Goal: Ask a question

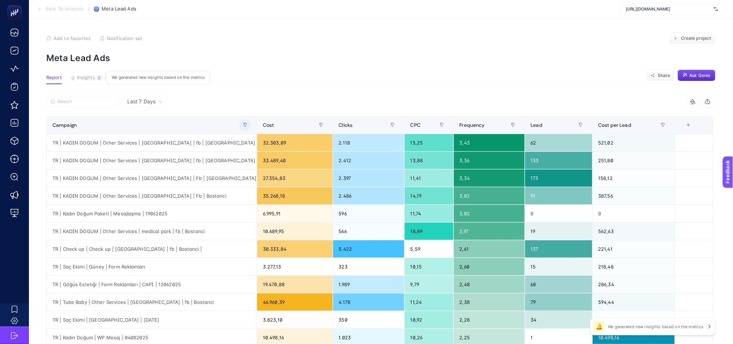
click at [82, 80] on span "Insights" at bounding box center [86, 78] width 18 height 6
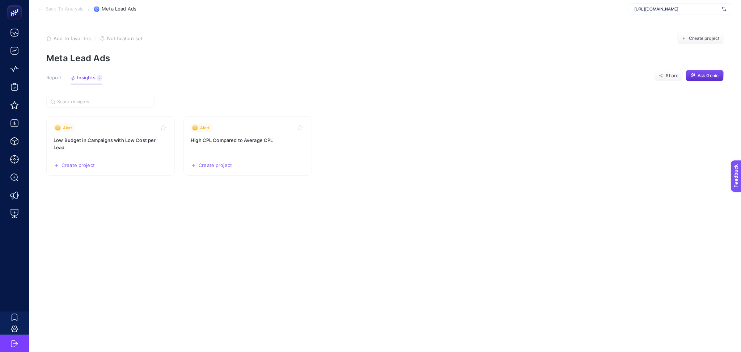
click at [58, 81] on button "Report" at bounding box center [54, 79] width 16 height 9
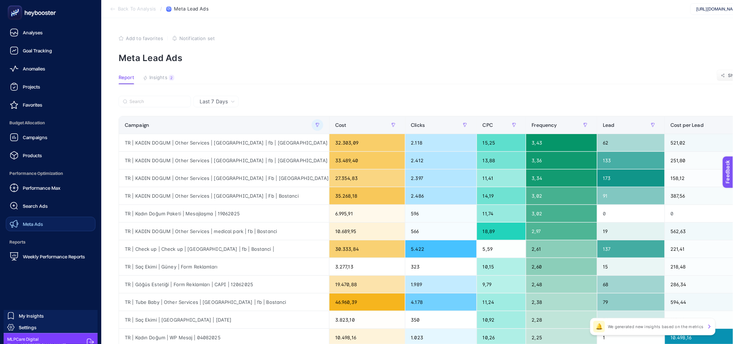
click at [36, 221] on div "Meta Ads" at bounding box center [26, 224] width 33 height 9
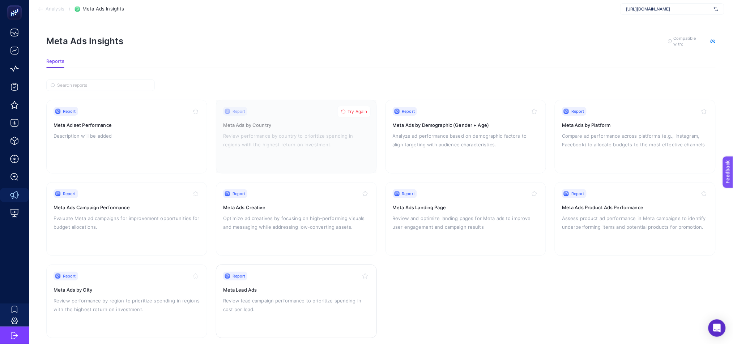
click at [288, 280] on div "Report Meta Lead Ads Review lead campaign performance to prioritize spending in…" at bounding box center [296, 301] width 147 height 59
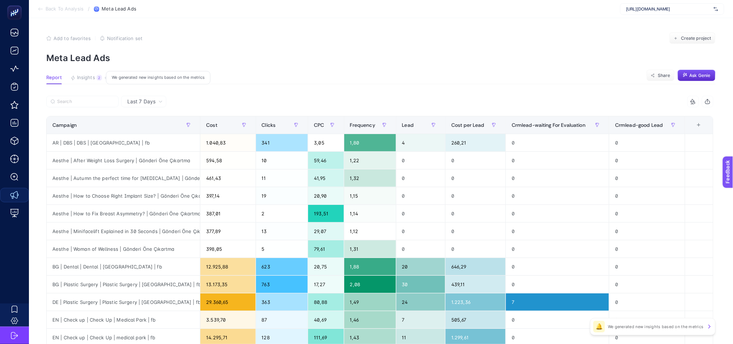
click at [84, 79] on span "Insights" at bounding box center [86, 78] width 18 height 6
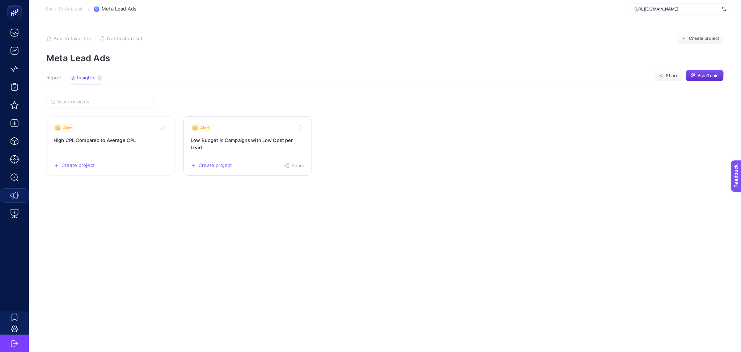
click at [250, 149] on h3 "Low Budget in Campaigns with Low Cost per Lead" at bounding box center [248, 143] width 114 height 14
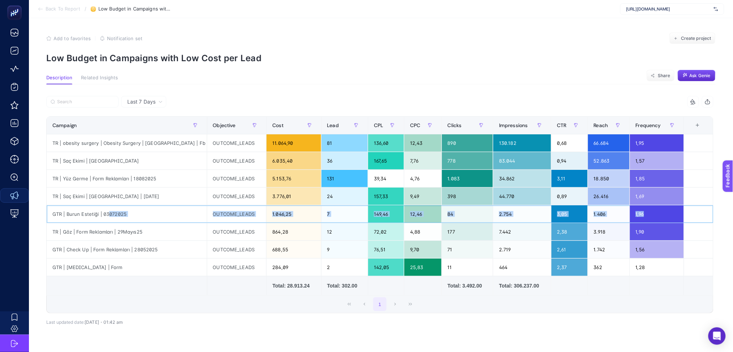
drag, startPoint x: 108, startPoint y: 212, endPoint x: 679, endPoint y: 217, distance: 571.0
click at [679, 217] on tr "GTR | Burun Estetiği | 03072025 OUTCOME_LEADS 1.046,25 7 149,46 12,46 84 2.754 …" at bounding box center [380, 214] width 667 height 18
click at [544, 221] on div "2.754" at bounding box center [523, 213] width 58 height 17
drag, startPoint x: 299, startPoint y: 216, endPoint x: 277, endPoint y: 215, distance: 22.4
click at [277, 215] on div "1.046,25" at bounding box center [294, 213] width 54 height 17
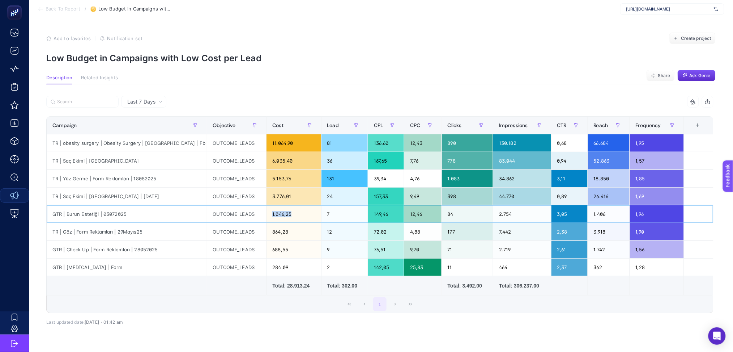
click at [277, 215] on div "1.046,25" at bounding box center [294, 213] width 54 height 17
drag, startPoint x: 77, startPoint y: 269, endPoint x: 130, endPoint y: 267, distance: 52.5
click at [130, 267] on div "GTR | [MEDICAL_DATA] | Form" at bounding box center [127, 266] width 160 height 17
click at [179, 267] on div "GTR | [MEDICAL_DATA] | Form" at bounding box center [127, 266] width 160 height 17
click at [148, 99] on span "Last 7 Days" at bounding box center [141, 101] width 28 height 7
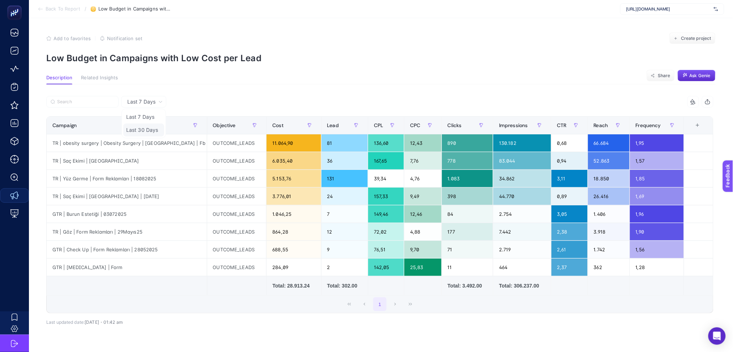
click at [157, 126] on li "Last 30 Days" at bounding box center [143, 129] width 41 height 13
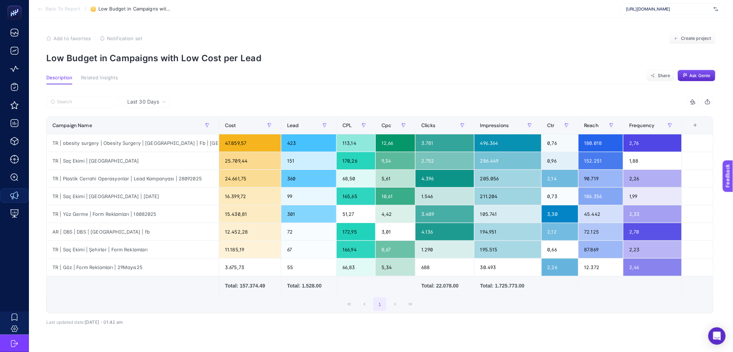
click at [156, 98] on span "Last 30 Days" at bounding box center [143, 101] width 32 height 7
click at [155, 116] on li "Last 7 Days" at bounding box center [145, 116] width 45 height 13
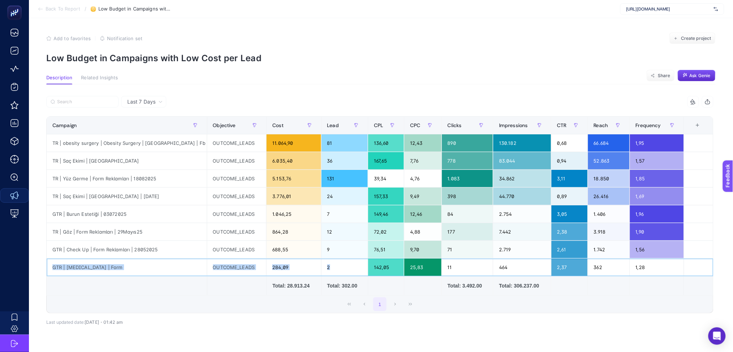
drag, startPoint x: 47, startPoint y: 266, endPoint x: 343, endPoint y: 268, distance: 295.6
click at [343, 268] on tr "GTR | [MEDICAL_DATA] | Form OUTCOME_LEADS 284,09 2 142,05 25,83 11 464 2,37 362…" at bounding box center [380, 267] width 667 height 18
drag, startPoint x: 276, startPoint y: 81, endPoint x: 278, endPoint y: 77, distance: 4.4
click at [276, 80] on section "Description Related Insights Share Ask Genie" at bounding box center [381, 79] width 670 height 9
drag, startPoint x: 384, startPoint y: 215, endPoint x: 396, endPoint y: 214, distance: 12.7
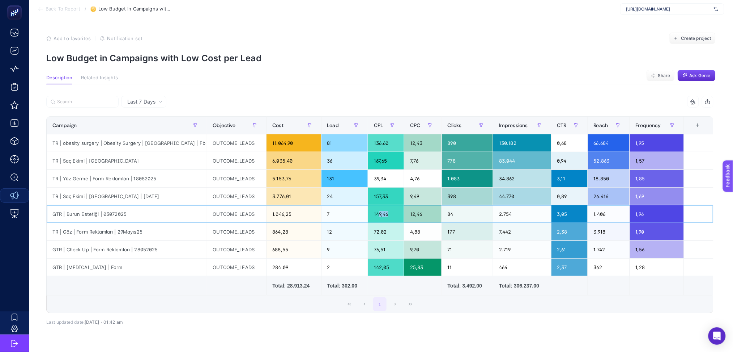
click at [396, 214] on div "149,46" at bounding box center [386, 213] width 36 height 17
click at [151, 224] on tbody "TR | obesity surgery | Obesity Surgery | [GEOGRAPHIC_DATA] | Fb | Bostanci OUTC…" at bounding box center [380, 205] width 667 height 142
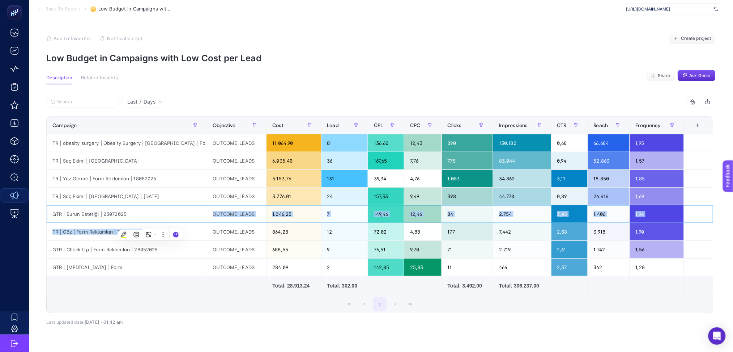
click at [149, 205] on div "GTR | Burun Estetiği | 03072025" at bounding box center [127, 213] width 160 height 17
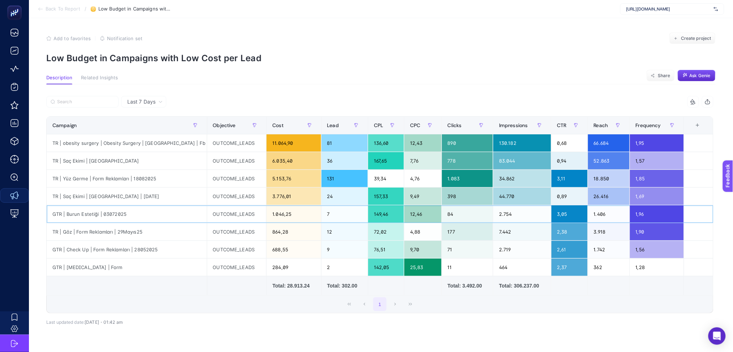
click at [147, 209] on div "GTR | Burun Estetiği | 03072025" at bounding box center [127, 213] width 160 height 17
drag, startPoint x: 84, startPoint y: 234, endPoint x: 125, endPoint y: 226, distance: 42.4
click at [125, 226] on div "TR | Göz | Form Reklamları | 29Mayıs25" at bounding box center [127, 231] width 160 height 17
click at [84, 244] on div "GTR | Check Up | Form Reklamları | 28052025" at bounding box center [127, 249] width 160 height 17
drag, startPoint x: 64, startPoint y: 251, endPoint x: 165, endPoint y: 245, distance: 100.7
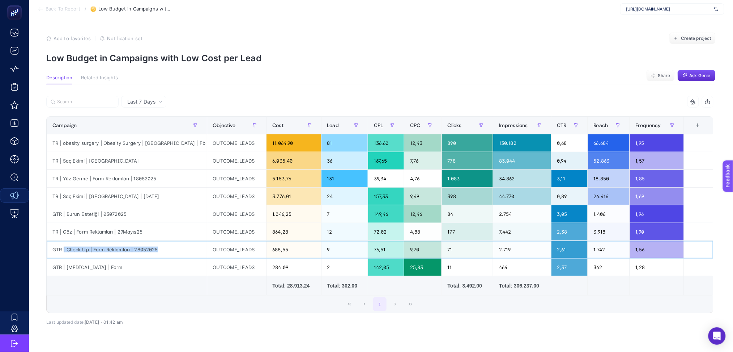
click at [165, 245] on div "GTR | Check Up | Form Reklamları | 28052025" at bounding box center [127, 249] width 160 height 17
click at [132, 270] on div "GTR | [MEDICAL_DATA] | Form" at bounding box center [127, 266] width 160 height 17
drag, startPoint x: 88, startPoint y: 232, endPoint x: 144, endPoint y: 231, distance: 56.4
click at [144, 231] on div "TR | Göz | Form Reklamları | 29Mayıs25" at bounding box center [127, 231] width 160 height 17
drag, startPoint x: 62, startPoint y: 251, endPoint x: 124, endPoint y: 249, distance: 62.3
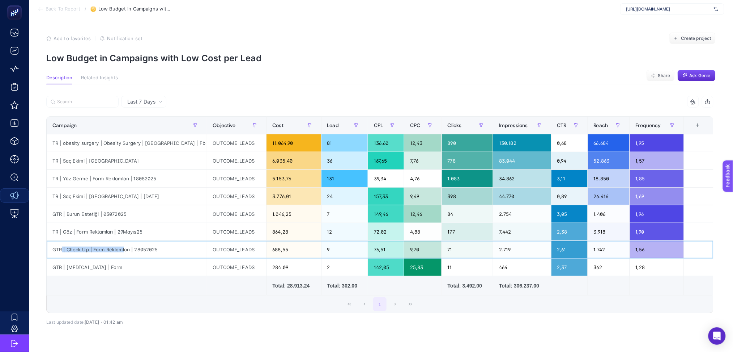
click at [124, 249] on div "GTR | Check Up | Form Reklamları | 28052025" at bounding box center [127, 249] width 160 height 17
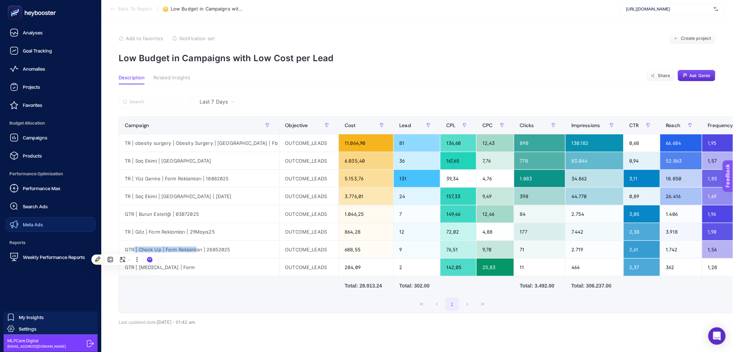
click at [38, 226] on span "Meta Ads" at bounding box center [33, 224] width 20 height 6
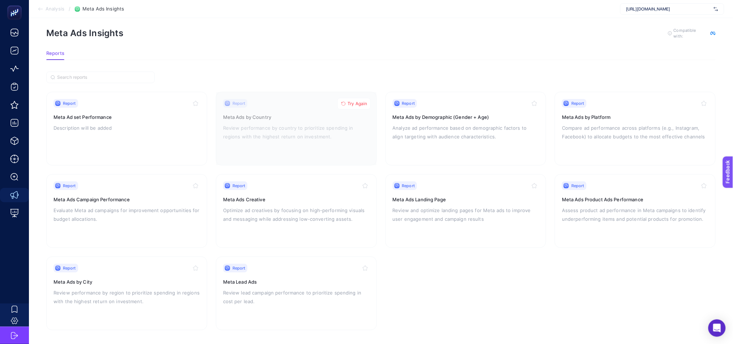
scroll to position [10, 0]
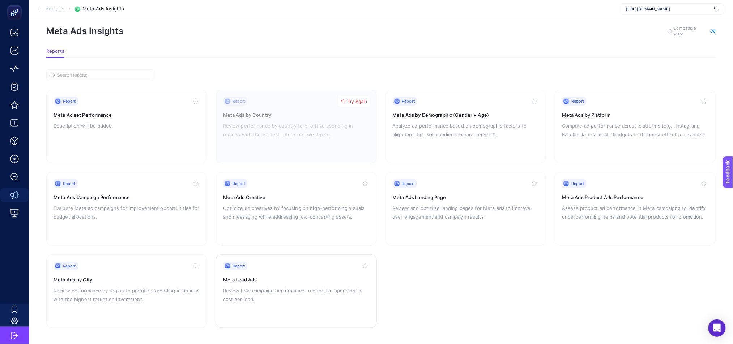
click at [301, 268] on div "Report" at bounding box center [296, 266] width 147 height 9
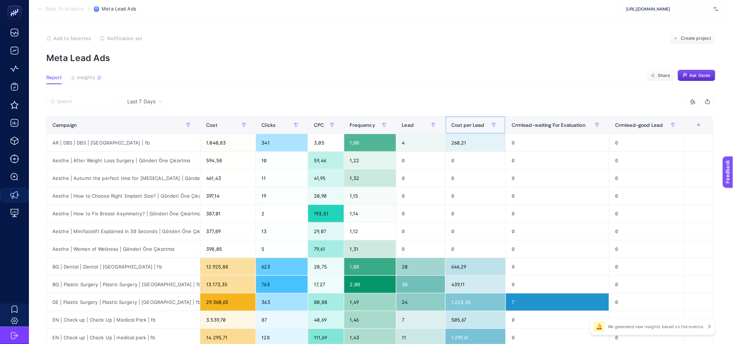
click at [483, 124] on span "Cost per Lead" at bounding box center [468, 125] width 33 height 6
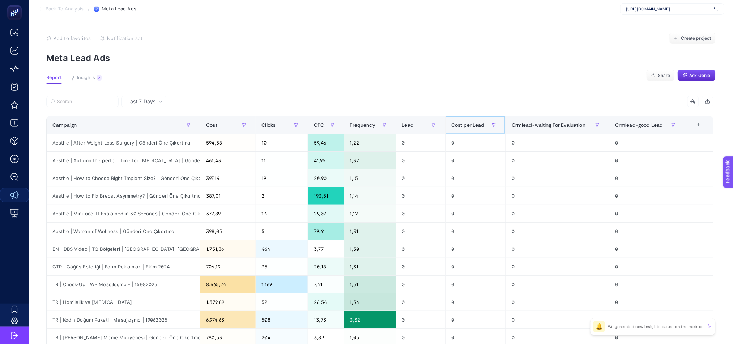
click at [483, 124] on span "Cost per Lead" at bounding box center [468, 125] width 33 height 6
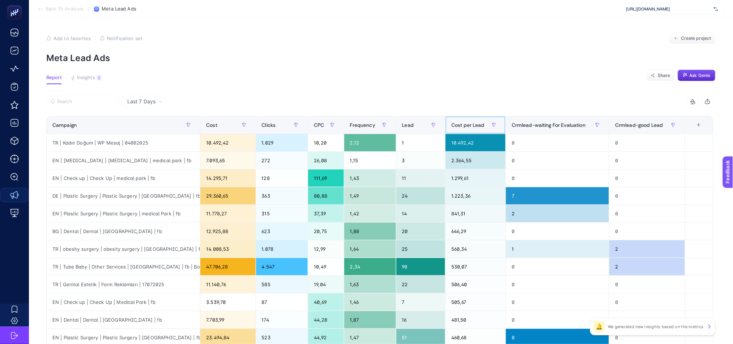
click at [472, 126] on span "Cost per Lead" at bounding box center [468, 125] width 33 height 6
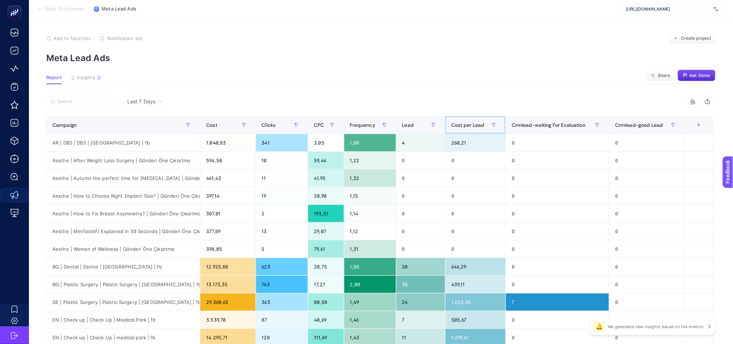
click at [475, 122] on span "Cost per Lead" at bounding box center [468, 125] width 33 height 6
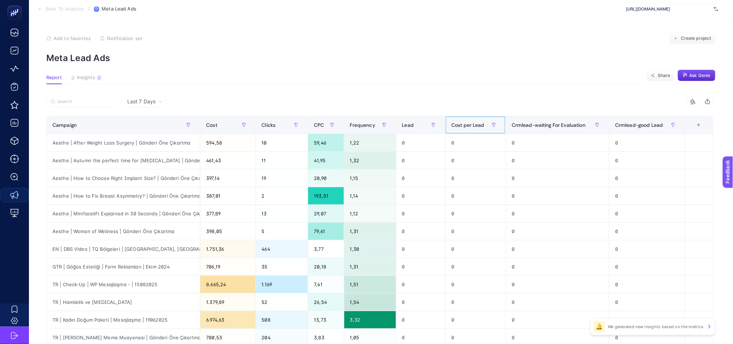
click at [475, 122] on span "Cost per Lead" at bounding box center [468, 125] width 33 height 6
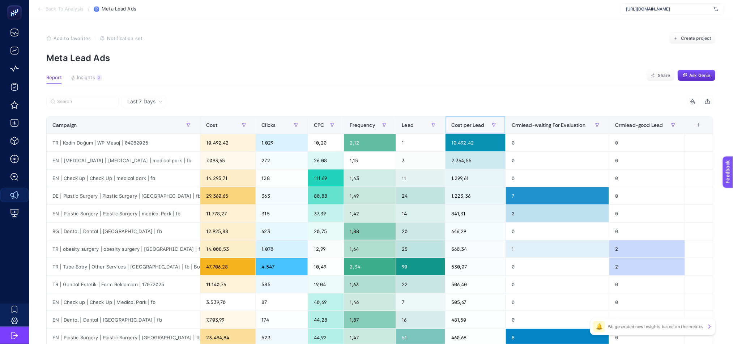
click at [476, 123] on span "Cost per Lead" at bounding box center [468, 125] width 33 height 6
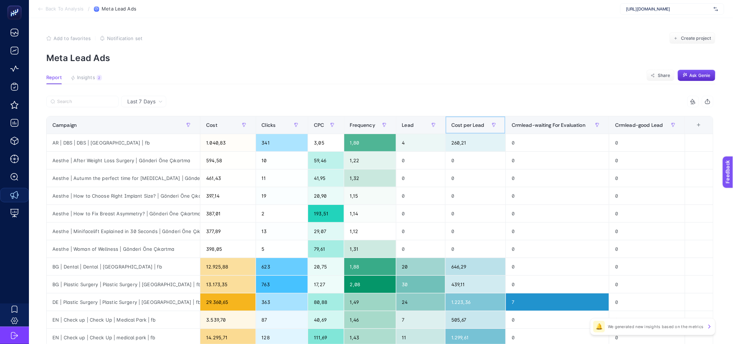
scroll to position [240, 0]
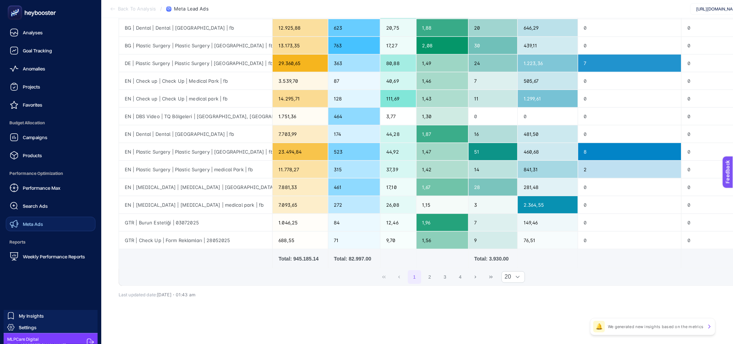
click at [33, 223] on span "Meta Ads" at bounding box center [33, 224] width 20 height 6
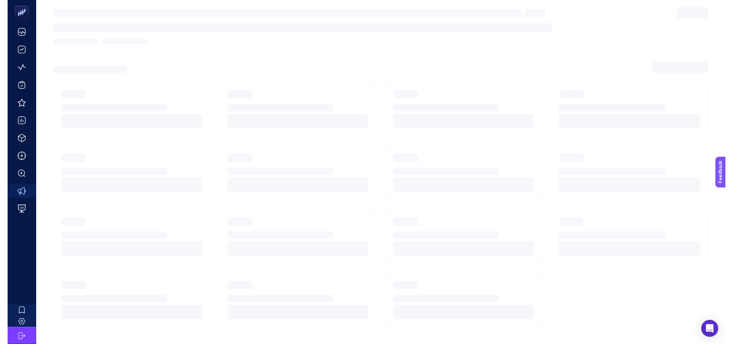
scroll to position [10, 0]
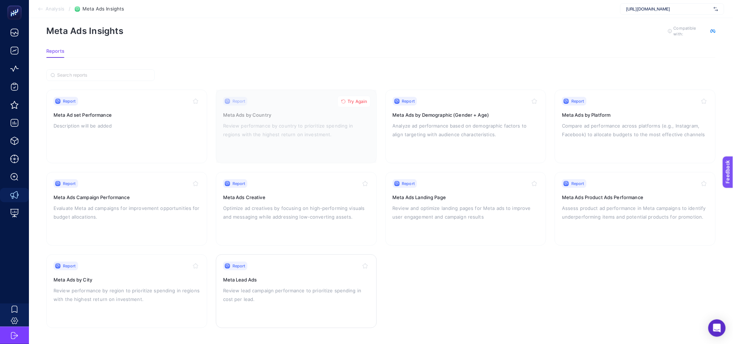
click at [279, 282] on h3 "Meta Lead Ads" at bounding box center [296, 279] width 147 height 7
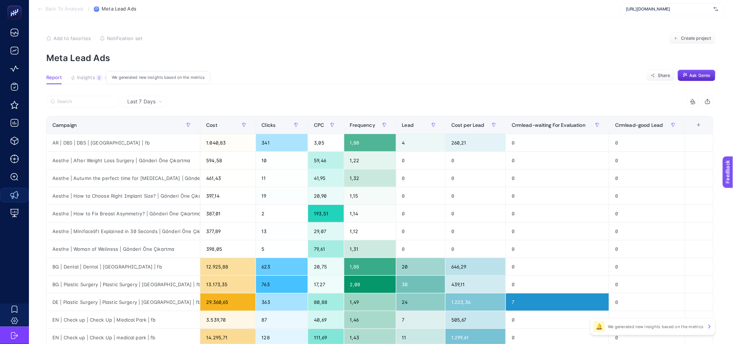
click at [90, 77] on span "Insights" at bounding box center [86, 78] width 18 height 6
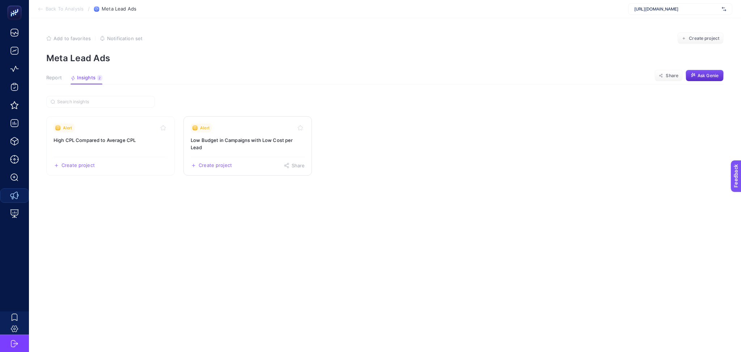
click at [245, 148] on h3 "Low Budget in Campaigns with Low Cost per Lead" at bounding box center [248, 143] width 114 height 14
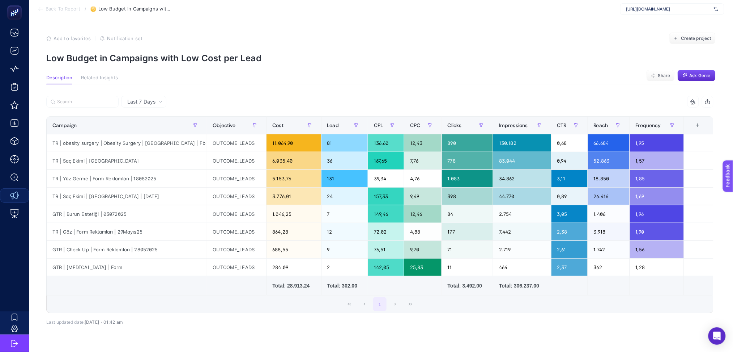
click at [711, 101] on icon "button" at bounding box center [708, 102] width 6 height 6
click at [711, 104] on icon "button" at bounding box center [708, 102] width 6 height 6
click at [40, 9] on icon at bounding box center [41, 9] width 6 height 6
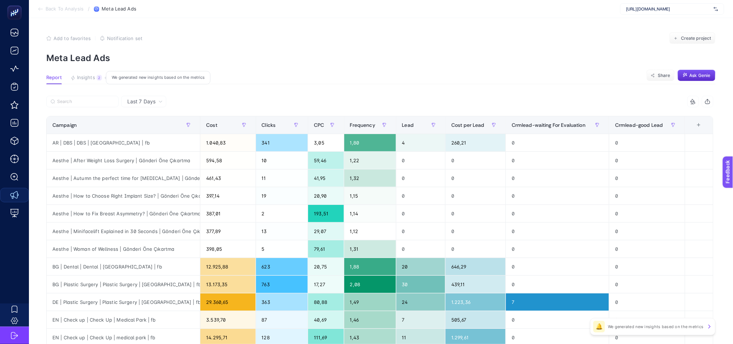
click at [91, 80] on span "Insights" at bounding box center [86, 78] width 18 height 6
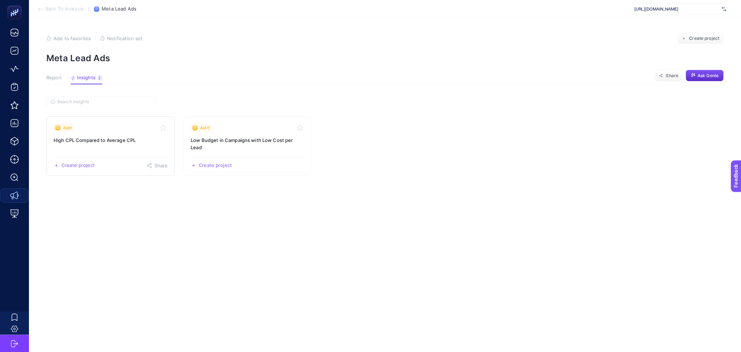
click at [94, 150] on link "Alert High CPL Compared to Average CPL Create project Share" at bounding box center [110, 145] width 128 height 59
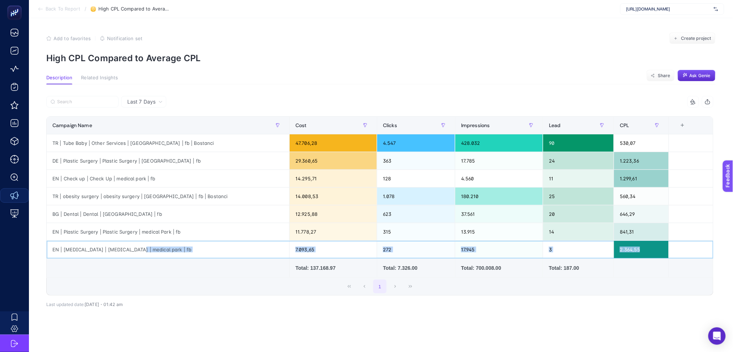
drag, startPoint x: 130, startPoint y: 251, endPoint x: 658, endPoint y: 249, distance: 528.6
click at [658, 249] on tr "EN | [MEDICAL_DATA] | [MEDICAL_DATA] | medical park | fb 7.093,65 272 17.945 3 …" at bounding box center [380, 250] width 667 height 18
click at [658, 249] on div "2.364,55" at bounding box center [641, 249] width 55 height 17
click at [38, 8] on icon at bounding box center [41, 9] width 6 height 6
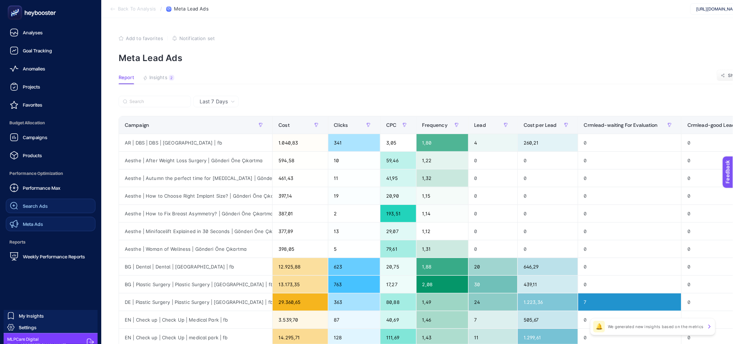
click at [40, 207] on span "Search Ads" at bounding box center [35, 206] width 25 height 6
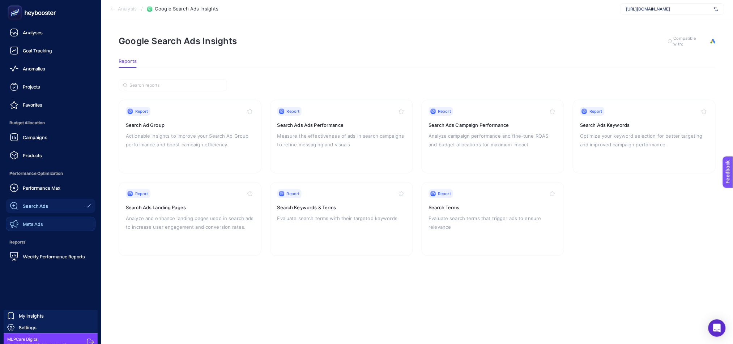
click at [39, 224] on span "Meta Ads" at bounding box center [33, 224] width 20 height 6
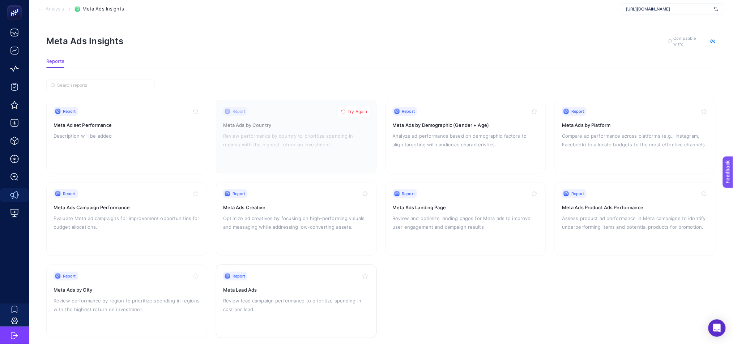
click at [300, 267] on link "Report Meta Lead Ads Review lead campaign performance to prioritize spending in…" at bounding box center [296, 302] width 161 height 74
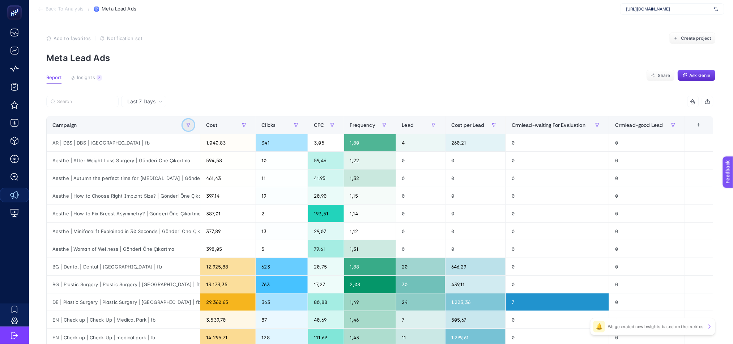
click at [191, 123] on icon "button" at bounding box center [188, 125] width 4 height 4
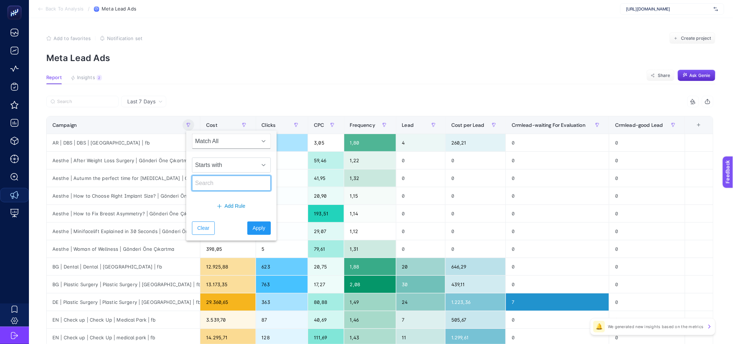
click at [226, 186] on input "text" at bounding box center [231, 183] width 79 height 15
type input "tr"
click at [253, 230] on span "Apply" at bounding box center [259, 229] width 13 height 8
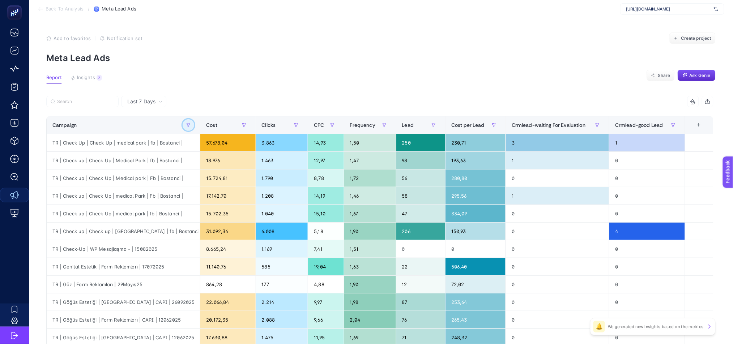
scroll to position [240, 0]
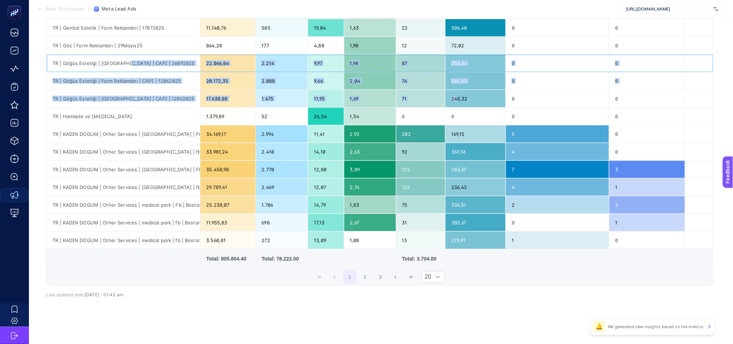
drag, startPoint x: 122, startPoint y: 64, endPoint x: 473, endPoint y: 96, distance: 352.4
click at [463, 95] on tbody "TR | Check Up | Check Up | medical park | fb | Bostanci | 57.678,04 3.863 14,93…" at bounding box center [380, 72] width 667 height 355
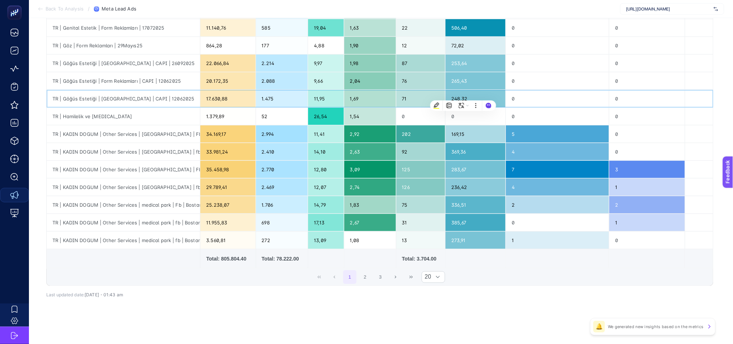
click at [475, 98] on div "248,32" at bounding box center [476, 98] width 60 height 17
click at [221, 73] on div "20.172,35" at bounding box center [227, 80] width 55 height 17
click at [493, 96] on div "248,32" at bounding box center [476, 98] width 60 height 17
click at [371, 278] on button "2" at bounding box center [366, 278] width 14 height 14
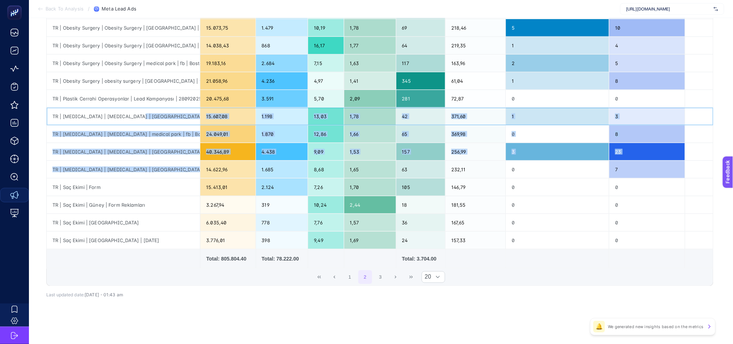
drag, startPoint x: 131, startPoint y: 117, endPoint x: 186, endPoint y: 166, distance: 72.8
click at [186, 166] on tbody "TR | Kadın Doğum Paketi | [GEOGRAPHIC_DATA]ma | 19062025 6.974,63 508 13,73 3,3…" at bounding box center [380, 72] width 667 height 355
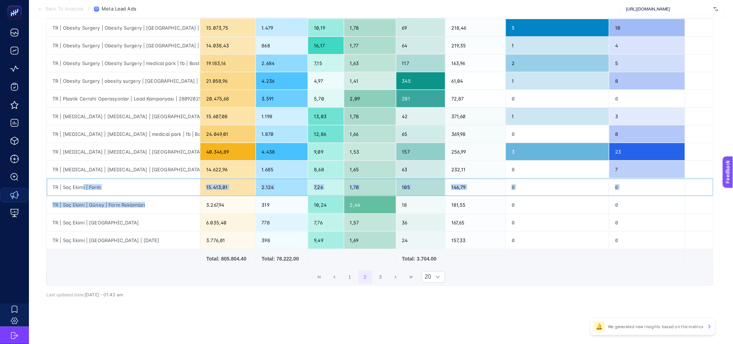
drag, startPoint x: 82, startPoint y: 187, endPoint x: 145, endPoint y: 202, distance: 65.5
click at [145, 202] on tbody "TR | Kadın Doğum Paketi | [GEOGRAPHIC_DATA]ma | 19062025 6.974,63 508 13,73 3,3…" at bounding box center [380, 72] width 667 height 355
click at [387, 279] on button "3" at bounding box center [381, 278] width 14 height 14
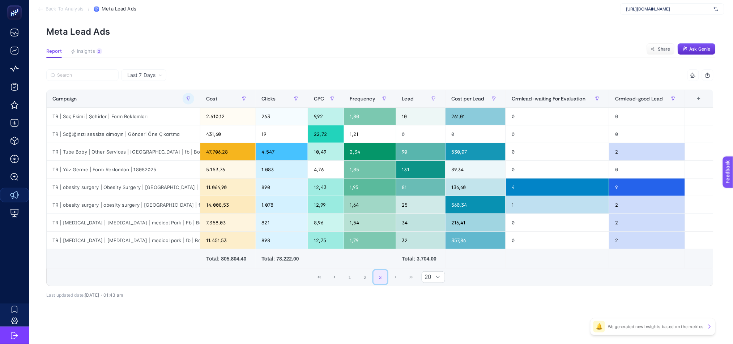
scroll to position [26, 0]
click at [372, 279] on button "2" at bounding box center [366, 278] width 14 height 14
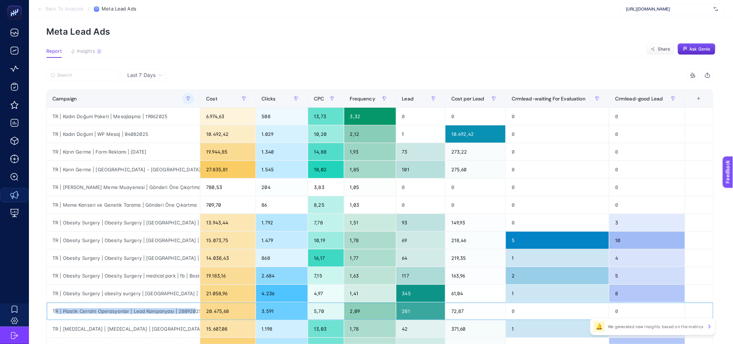
scroll to position [0, 3]
drag, startPoint x: 54, startPoint y: 313, endPoint x: 199, endPoint y: 314, distance: 144.7
click at [199, 314] on div "TR | Plastik Cerrahi Operasyonlar | Lead Kampanyası | 28092025" at bounding box center [123, 311] width 153 height 17
copy div "R | Plastik Cerrahi Operasyonlar | Lead Kampanyası | 28092025"
click at [271, 312] on div "3.591" at bounding box center [282, 311] width 52 height 17
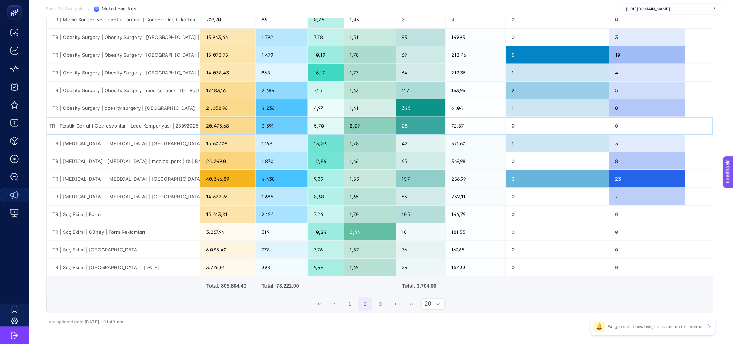
scroll to position [213, 0]
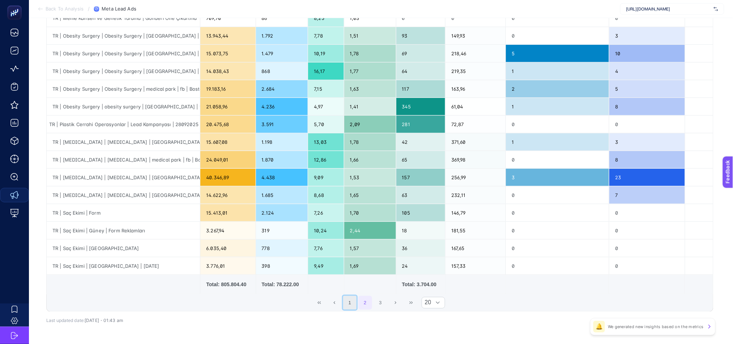
click at [355, 303] on button "1" at bounding box center [350, 303] width 14 height 14
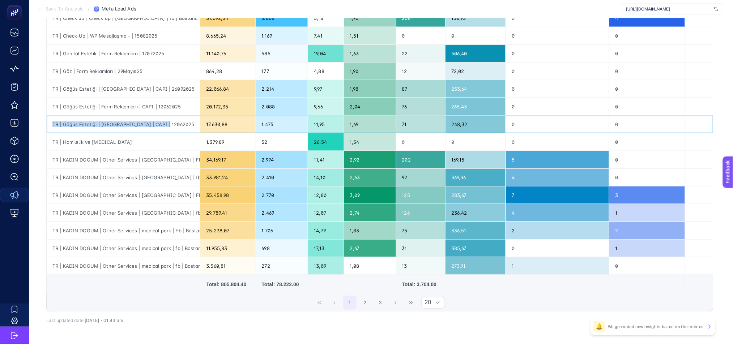
drag, startPoint x: 54, startPoint y: 124, endPoint x: 169, endPoint y: 124, distance: 115.8
click at [169, 124] on div "TR | Göğüs Estetiği | [GEOGRAPHIC_DATA] | CAPI | 12062025" at bounding box center [123, 124] width 153 height 17
click at [271, 199] on div "2.770" at bounding box center [282, 195] width 52 height 17
drag, startPoint x: 54, startPoint y: 122, endPoint x: 163, endPoint y: 123, distance: 109.3
click at [163, 123] on div "TR | Göğüs Estetiği | [GEOGRAPHIC_DATA] | CAPI | 12062025" at bounding box center [123, 124] width 153 height 17
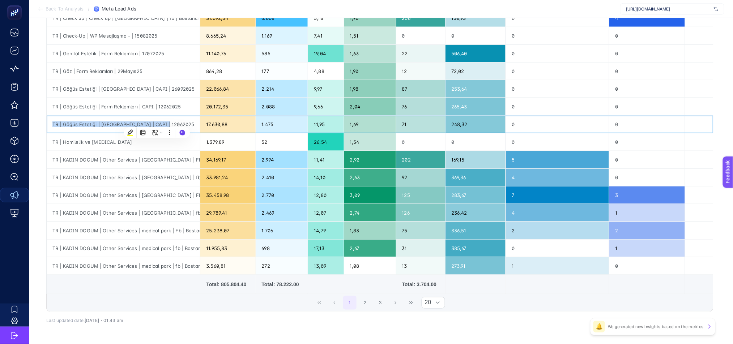
copy div "TR | Göğüs Estetiği | [GEOGRAPHIC_DATA] | CAPI | 12062025"
click at [138, 174] on div "TR | KADIN DOGUM | Other Services | [GEOGRAPHIC_DATA] | fb | [GEOGRAPHIC_DATA]" at bounding box center [123, 177] width 153 height 17
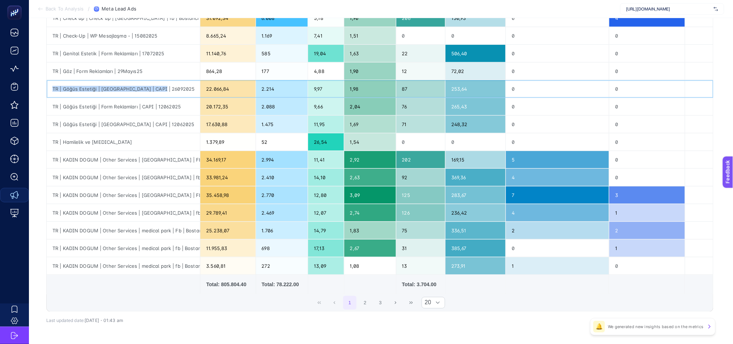
drag, startPoint x: 53, startPoint y: 87, endPoint x: 162, endPoint y: 90, distance: 109.3
click at [162, 90] on div "TR | Göğüs Estetiği | [GEOGRAPHIC_DATA] | CAPI | 26092025" at bounding box center [123, 88] width 153 height 17
copy div "TR | Göğüs Estetiği | [GEOGRAPHIC_DATA] | CAPI | 26092025"
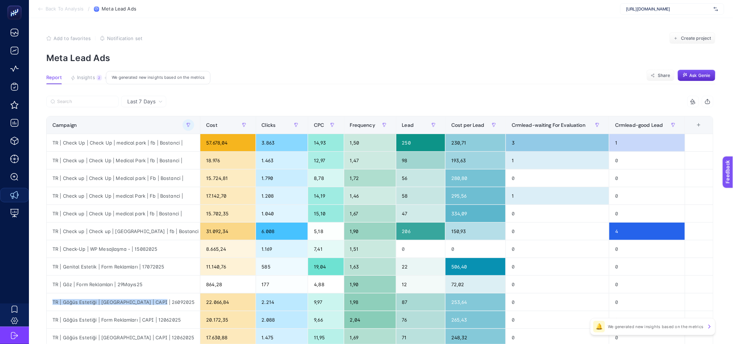
click at [89, 81] on button "Insights 2 We generated new insights based on the metrics" at bounding box center [86, 79] width 31 height 9
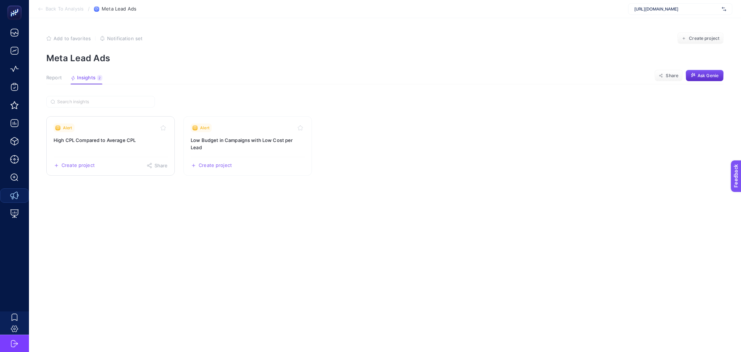
click at [156, 145] on link "Alert High CPL Compared to Average CPL Create project Share" at bounding box center [110, 145] width 128 height 59
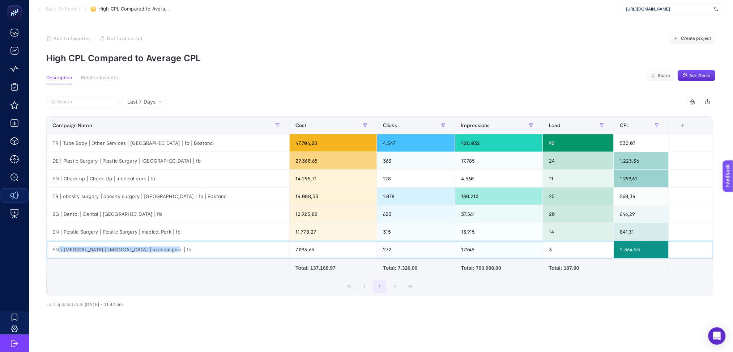
drag, startPoint x: 59, startPoint y: 251, endPoint x: 162, endPoint y: 251, distance: 103.1
click at [162, 251] on div "EN | [MEDICAL_DATA] | [MEDICAL_DATA] | medical park | fb" at bounding box center [168, 249] width 243 height 17
click at [76, 283] on div "1" at bounding box center [380, 286] width 667 height 17
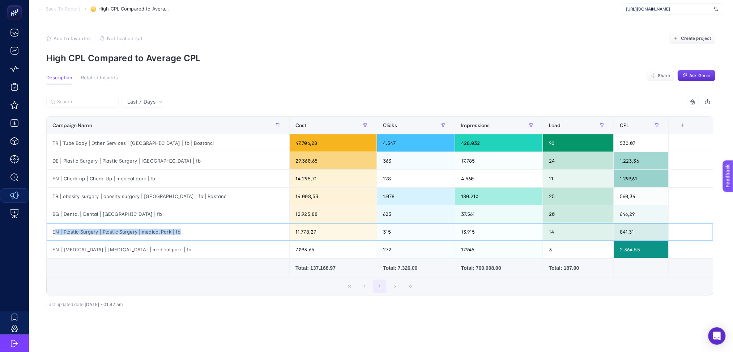
drag, startPoint x: 56, startPoint y: 234, endPoint x: 187, endPoint y: 225, distance: 131.3
click at [187, 225] on div "EN | Plastic Surgery | Plastic Surgery | medical Park | fb" at bounding box center [168, 231] width 243 height 17
click at [126, 230] on div "EN | Plastic Surgery | Plastic Surgery | medical Park | fb" at bounding box center [168, 231] width 243 height 17
drag, startPoint x: 53, startPoint y: 231, endPoint x: 163, endPoint y: 251, distance: 111.9
click at [163, 251] on tbody "TR | Tube Baby | Other Services | [GEOGRAPHIC_DATA] | fb | Bostanci 47.706,28 4…" at bounding box center [380, 196] width 667 height 124
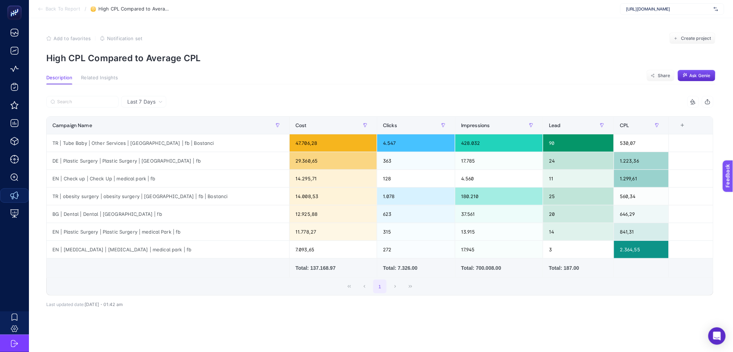
click at [94, 271] on td at bounding box center [168, 267] width 243 height 19
drag, startPoint x: 77, startPoint y: 249, endPoint x: 163, endPoint y: 250, distance: 85.8
click at [163, 250] on div "EN | [MEDICAL_DATA] | [MEDICAL_DATA] | medical park | fb" at bounding box center [168, 249] width 243 height 17
click at [109, 275] on td at bounding box center [168, 267] width 243 height 19
drag, startPoint x: 53, startPoint y: 249, endPoint x: 165, endPoint y: 251, distance: 112.5
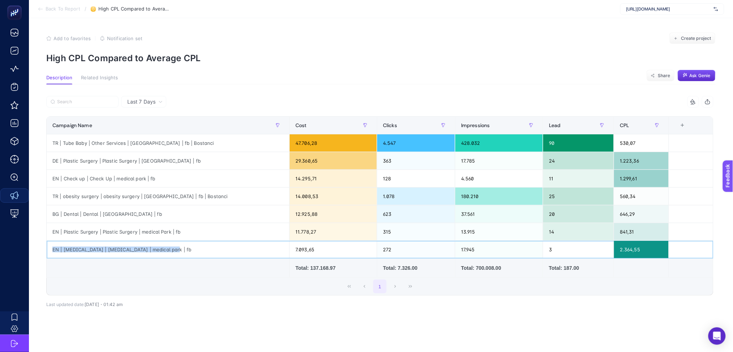
click at [165, 251] on div "EN | [MEDICAL_DATA] | [MEDICAL_DATA] | medical park | fb" at bounding box center [168, 249] width 243 height 17
drag, startPoint x: 131, startPoint y: 250, endPoint x: 195, endPoint y: 285, distance: 72.7
click at [195, 285] on div "1" at bounding box center [380, 286] width 667 height 17
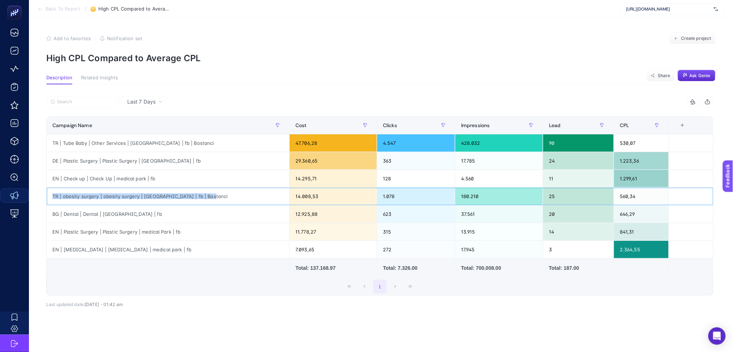
drag, startPoint x: 51, startPoint y: 197, endPoint x: 212, endPoint y: 196, distance: 160.3
click at [212, 196] on div "TR | obesity surgery | obesity surgery | [GEOGRAPHIC_DATA] | fb | Bostanci" at bounding box center [168, 195] width 243 height 17
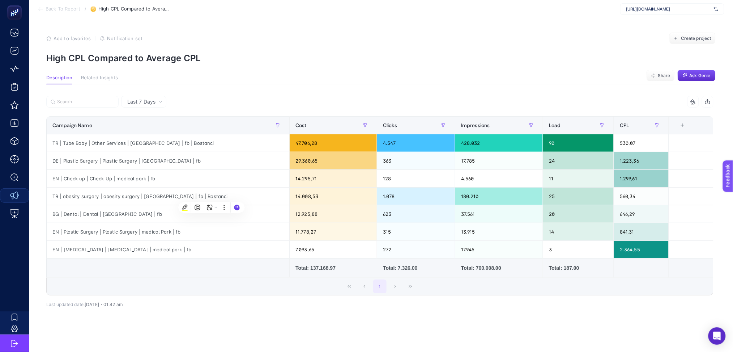
click at [178, 300] on div "5 items selected Campaign Name Cost Clicks Impressions Lead CPL 6 items selecte…" at bounding box center [380, 206] width 668 height 199
click at [158, 103] on div "Last 7 Days" at bounding box center [144, 101] width 41 height 5
click at [162, 127] on li "Last 30 Days" at bounding box center [143, 129] width 41 height 13
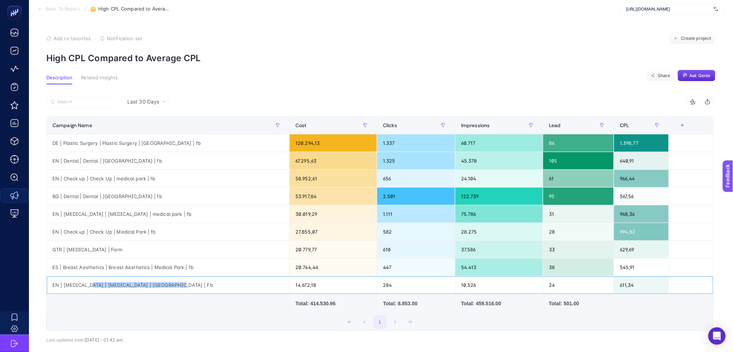
drag, startPoint x: 85, startPoint y: 287, endPoint x: 166, endPoint y: 287, distance: 81.4
click at [166, 287] on div "EN | [MEDICAL_DATA] | [MEDICAL_DATA] | [GEOGRAPHIC_DATA] | Fb" at bounding box center [168, 284] width 243 height 17
click at [145, 104] on span "Last 30 Days" at bounding box center [143, 101] width 32 height 7
click at [154, 118] on li "Last 7 Days" at bounding box center [145, 116] width 45 height 13
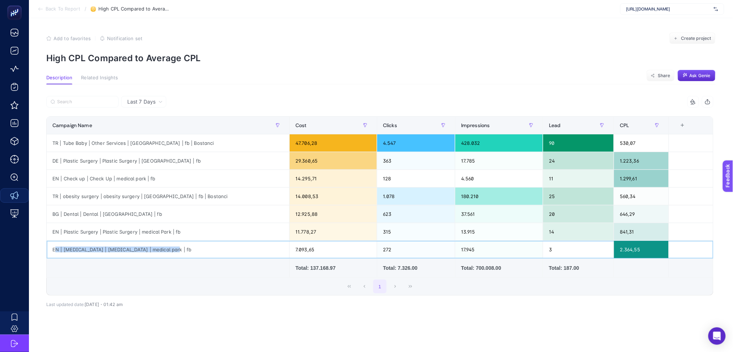
drag, startPoint x: 54, startPoint y: 250, endPoint x: 166, endPoint y: 249, distance: 111.8
click at [166, 249] on div "EN | [MEDICAL_DATA] | [MEDICAL_DATA] | medical park | fb" at bounding box center [168, 249] width 243 height 17
click at [69, 248] on div "EN | [MEDICAL_DATA] | [MEDICAL_DATA] | medical park | fb" at bounding box center [168, 249] width 243 height 17
click at [68, 248] on div "EN | [MEDICAL_DATA] | [MEDICAL_DATA] | medical park | fb" at bounding box center [168, 249] width 243 height 17
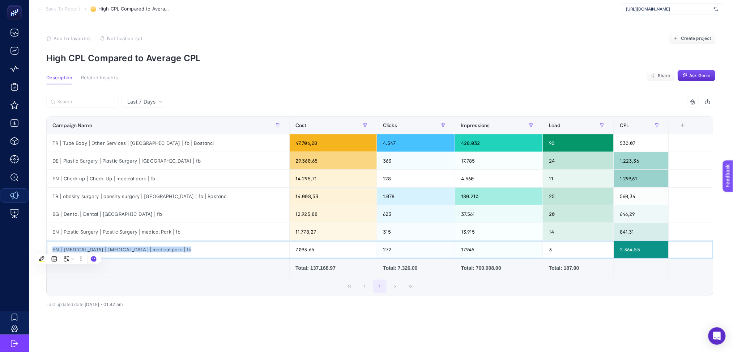
click at [228, 243] on div "EN | [MEDICAL_DATA] | [MEDICAL_DATA] | medical park | fb" at bounding box center [168, 249] width 243 height 17
click at [167, 209] on div "BG | Dental | Dental | [GEOGRAPHIC_DATA] | fb" at bounding box center [168, 213] width 243 height 17
click at [113, 195] on div "TR | obesity surgery | obesity surgery | [GEOGRAPHIC_DATA] | fb | Bostanci" at bounding box center [168, 195] width 243 height 17
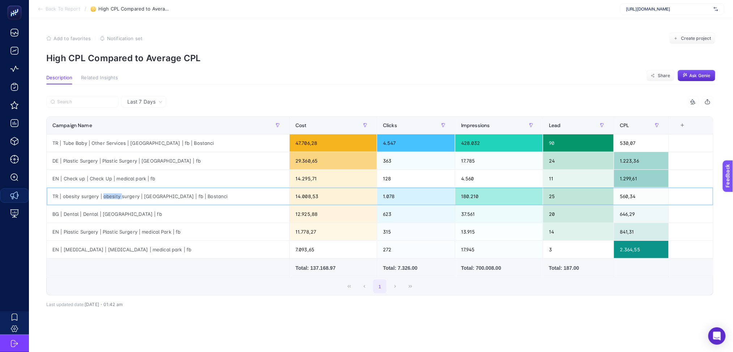
click at [113, 195] on div "TR | obesity surgery | obesity surgery | [GEOGRAPHIC_DATA] | fb | Bostanci" at bounding box center [168, 195] width 243 height 17
click at [280, 124] on icon "button" at bounding box center [278, 125] width 4 height 4
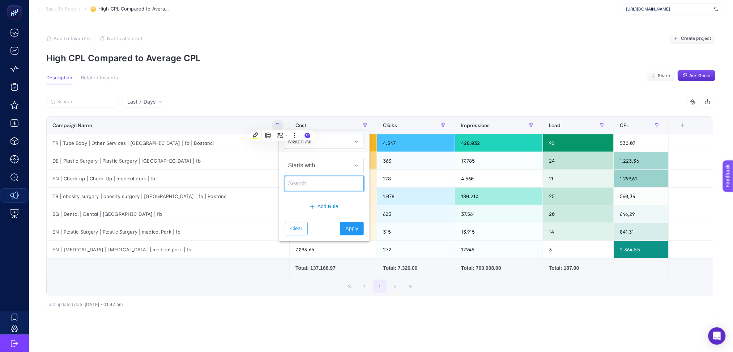
click at [311, 186] on input "text" at bounding box center [324, 183] width 79 height 15
type input "obes"
click at [350, 231] on span "Apply" at bounding box center [352, 229] width 13 height 8
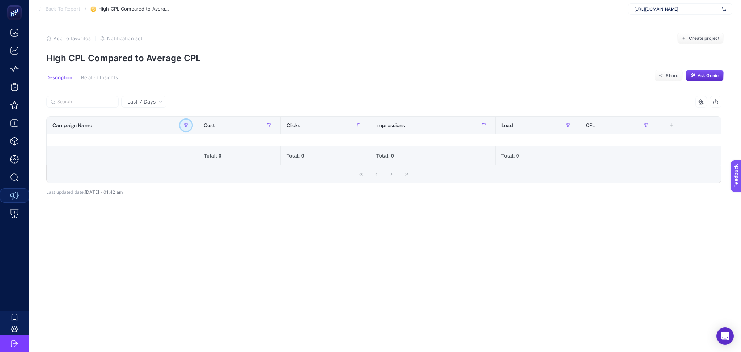
click at [186, 121] on button "button" at bounding box center [186, 125] width 12 height 12
click at [225, 168] on span "Starts with" at bounding box center [218, 165] width 64 height 14
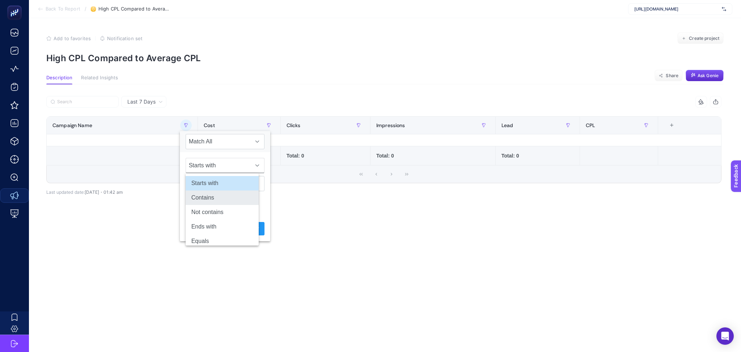
click at [232, 198] on li "Contains" at bounding box center [222, 197] width 73 height 14
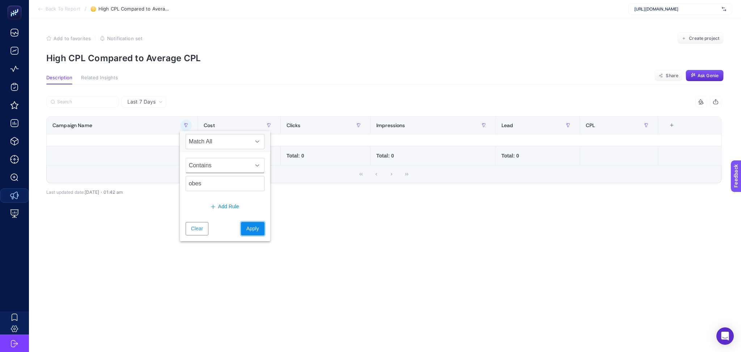
click at [251, 229] on span "Apply" at bounding box center [252, 229] width 13 height 8
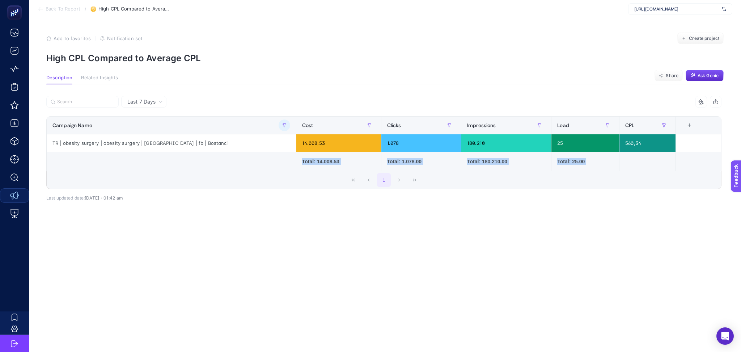
click at [261, 171] on div "5 items selected Campaign Name Cost Clicks Impressions Lead CPL 6 items selecte…" at bounding box center [383, 142] width 675 height 93
click at [238, 150] on div "TR | obesity surgery | obesity surgery | [GEOGRAPHIC_DATA] | fb | Bostanci" at bounding box center [171, 142] width 249 height 17
click at [42, 8] on icon at bounding box center [41, 9] width 6 height 6
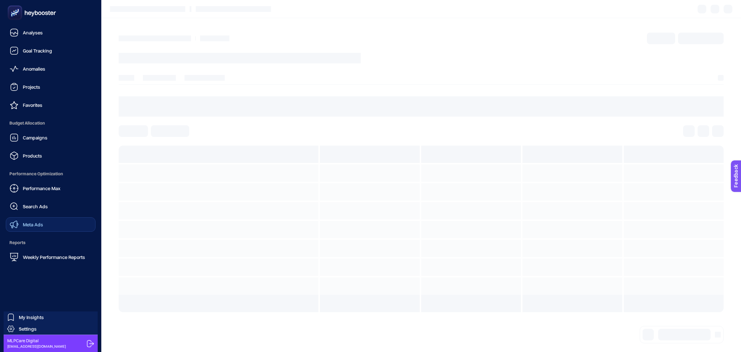
click at [38, 225] on span "Meta Ads" at bounding box center [33, 224] width 20 height 6
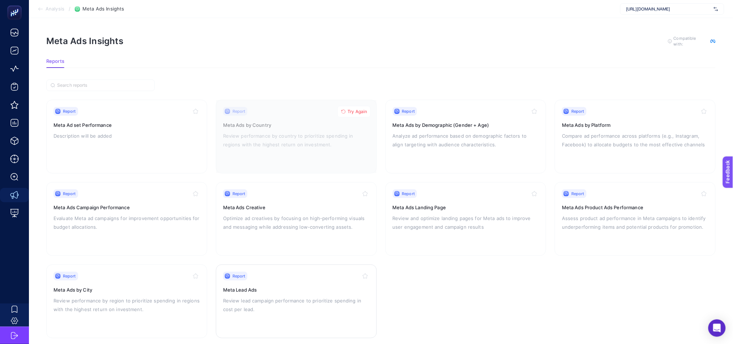
click at [313, 300] on p "Review lead campaign performance to prioritize spending in cost per lead." at bounding box center [296, 305] width 147 height 17
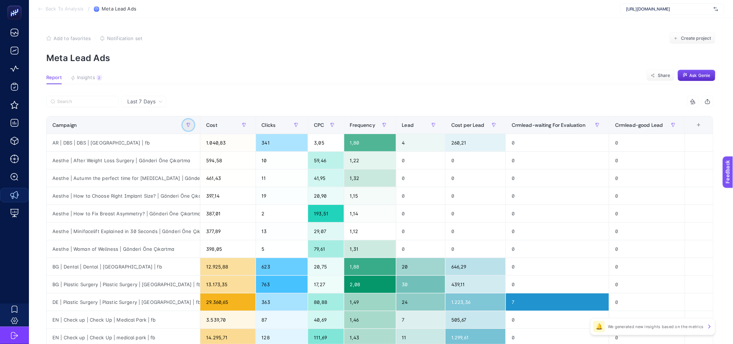
click at [190, 125] on icon "button" at bounding box center [188, 125] width 4 height 4
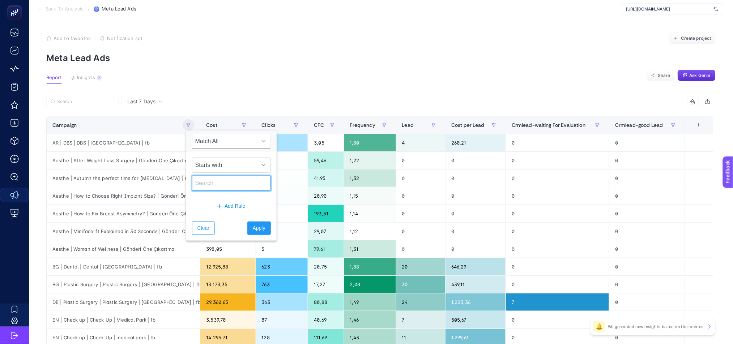
click at [224, 188] on input "text" at bounding box center [231, 183] width 79 height 15
click at [233, 161] on span "Starts with" at bounding box center [224, 165] width 64 height 14
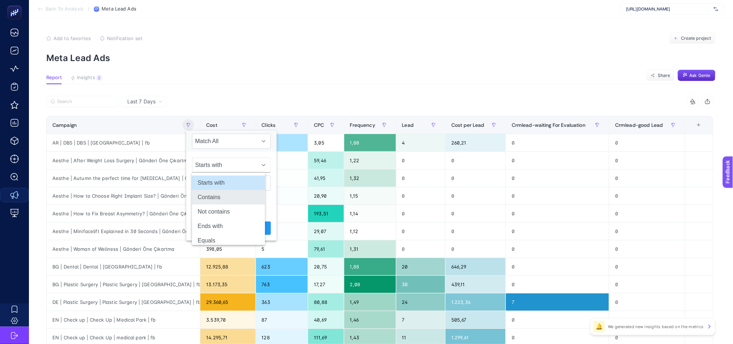
click at [229, 199] on li "Contains" at bounding box center [228, 197] width 73 height 14
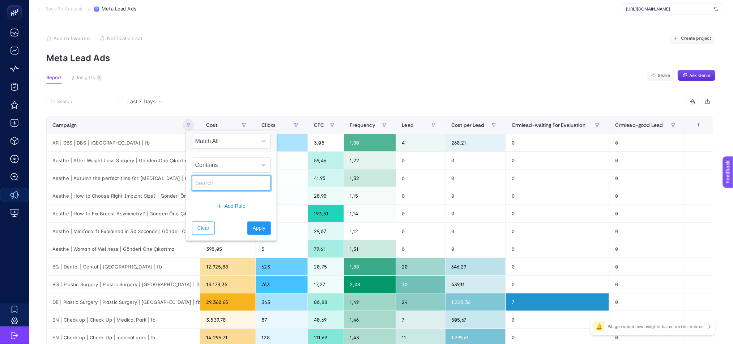
click at [219, 184] on input "text" at bounding box center [231, 183] width 79 height 15
type input "obes"
click at [253, 226] on span "Apply" at bounding box center [259, 229] width 13 height 8
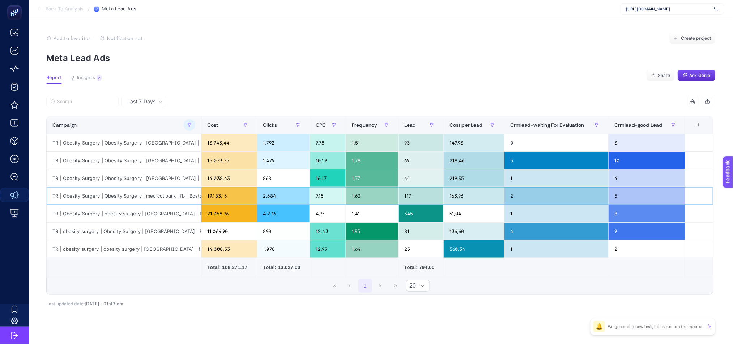
click at [163, 194] on div "TR | Obesity Surgery | Obesity Surgery | medical park | fb | Bostanci" at bounding box center [124, 195] width 154 height 17
drag, startPoint x: 48, startPoint y: 250, endPoint x: 194, endPoint y: 250, distance: 146.5
click at [194, 250] on div "TR | obesity surgery | obesity surgery | [GEOGRAPHIC_DATA] | fb | Bostanci" at bounding box center [124, 249] width 154 height 17
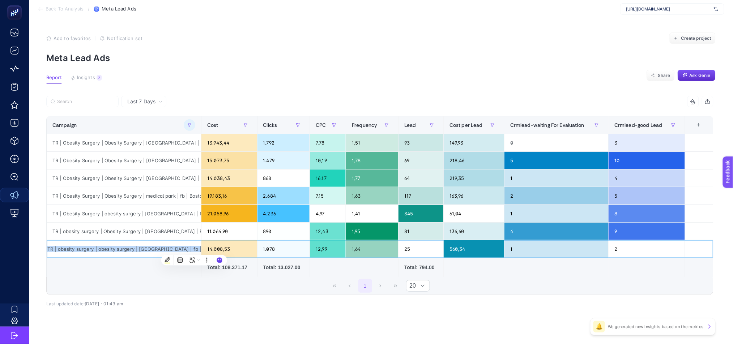
click at [165, 251] on div "TR | obesity surgery | obesity surgery | [GEOGRAPHIC_DATA] | fb | Bostanci" at bounding box center [124, 249] width 154 height 17
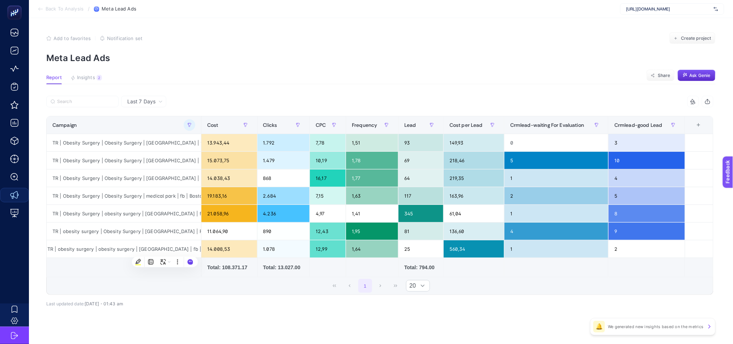
click at [132, 96] on div "Last 7 Days" at bounding box center [143, 102] width 45 height 12
click at [126, 249] on div "TR | obesity surgery | obesity surgery | [GEOGRAPHIC_DATA] | fb | Bostanci" at bounding box center [124, 249] width 154 height 17
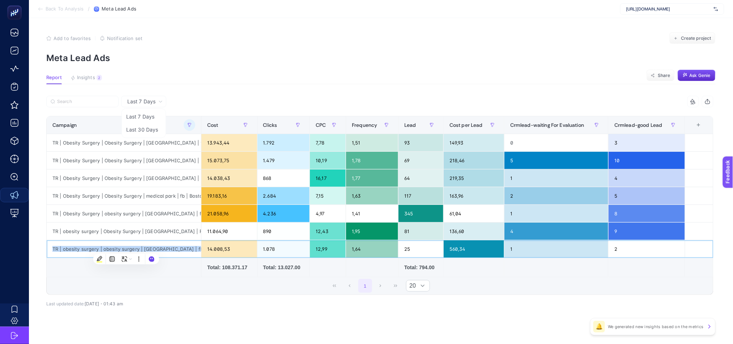
copy tr "TR | obesity surgery | obesity surgery | [GEOGRAPHIC_DATA] | fb | Bostanci"
click at [258, 66] on article "Add to favorites false Notification set Create project Meta Lead Ads Report Ins…" at bounding box center [381, 185] width 704 height 335
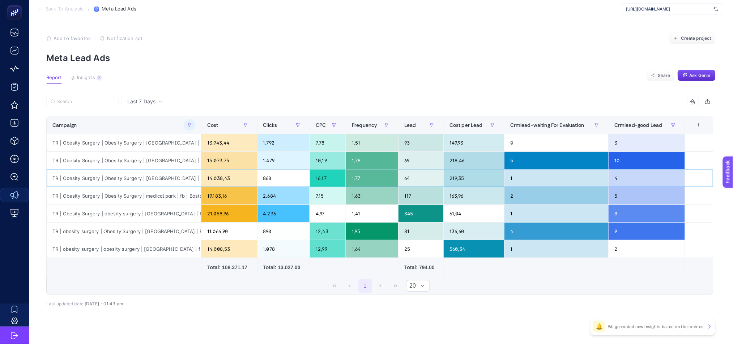
click at [243, 182] on div "14.038,43" at bounding box center [229, 178] width 55 height 17
click at [132, 196] on div "TR | Obesity Surgery | Obesity Surgery | medical park | fb | Bostanci" at bounding box center [124, 195] width 154 height 17
drag, startPoint x: 47, startPoint y: 177, endPoint x: 465, endPoint y: 189, distance: 417.7
click at [465, 187] on tr "TR | Obesity Surgery | Obesity Surgery | [GEOGRAPHIC_DATA] | Fb | Bostanci 14.0…" at bounding box center [380, 179] width 667 height 18
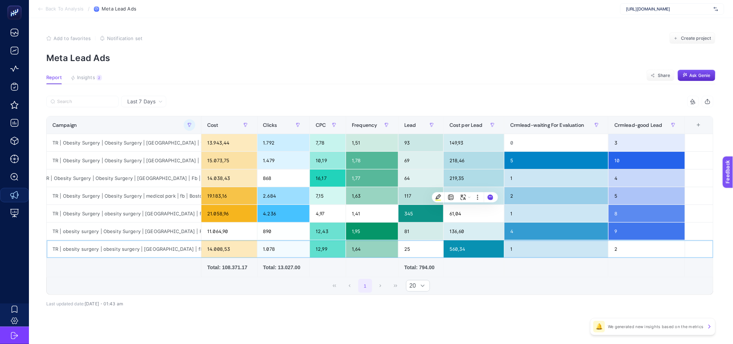
click at [101, 251] on div "TR | obesity surgery | obesity surgery | [GEOGRAPHIC_DATA] | fb | Bostanci" at bounding box center [124, 249] width 154 height 17
drag, startPoint x: 47, startPoint y: 249, endPoint x: 470, endPoint y: 251, distance: 422.6
click at [470, 251] on tr "TR | obesity surgery | obesity surgery | [GEOGRAPHIC_DATA] | fb | Bostanci 14.0…" at bounding box center [380, 250] width 667 height 18
click at [189, 124] on icon "button" at bounding box center [189, 125] width 4 height 4
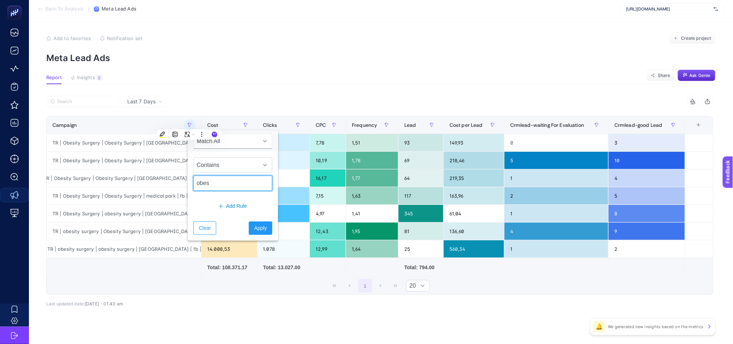
click at [219, 186] on input "obes" at bounding box center [233, 183] width 79 height 15
type input "check"
click at [254, 229] on span "Apply" at bounding box center [260, 229] width 13 height 8
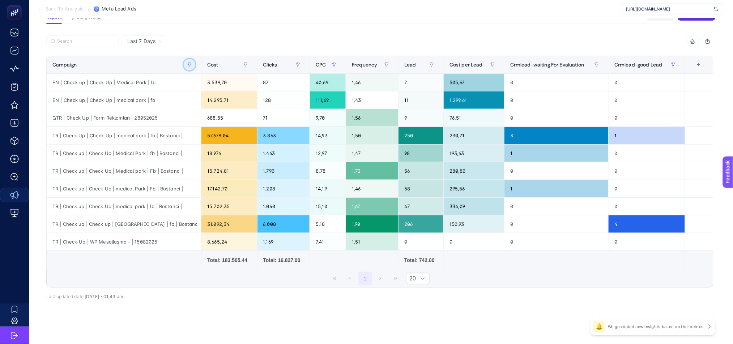
scroll to position [62, 5]
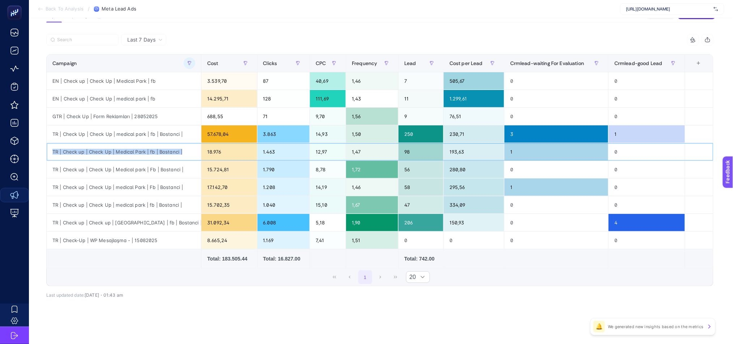
drag, startPoint x: 47, startPoint y: 152, endPoint x: 186, endPoint y: 154, distance: 138.9
click at [186, 154] on div "TR | Check up | Check Up | Medical Park | fb | Bostanci |" at bounding box center [124, 151] width 154 height 17
copy div "TR | Check up | Check Up | Medical Park | fb | Bostanci |"
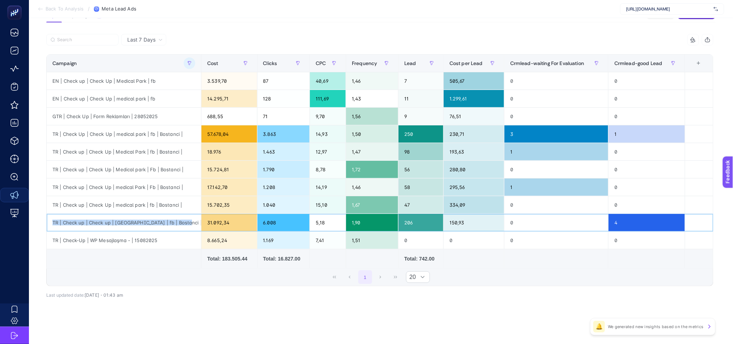
drag, startPoint x: 48, startPoint y: 224, endPoint x: 182, endPoint y: 222, distance: 134.2
click at [181, 221] on div "TR | Check up | Check up | [GEOGRAPHIC_DATA] | fb | Bostanci |" at bounding box center [124, 222] width 154 height 17
copy div "TR | Check up | Check up | [GEOGRAPHIC_DATA] | fb | Bostanci |"
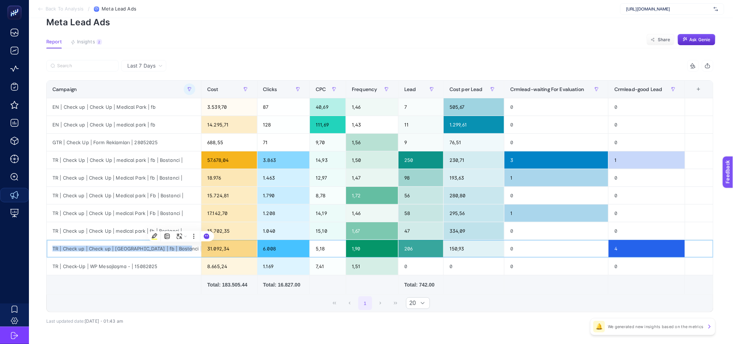
scroll to position [0, 5]
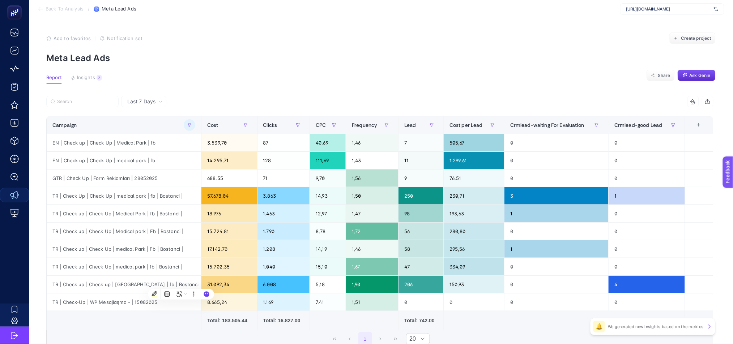
click at [131, 105] on span "Last 7 Days" at bounding box center [141, 101] width 28 height 7
click at [145, 130] on li "Last 30 Days" at bounding box center [143, 129] width 41 height 13
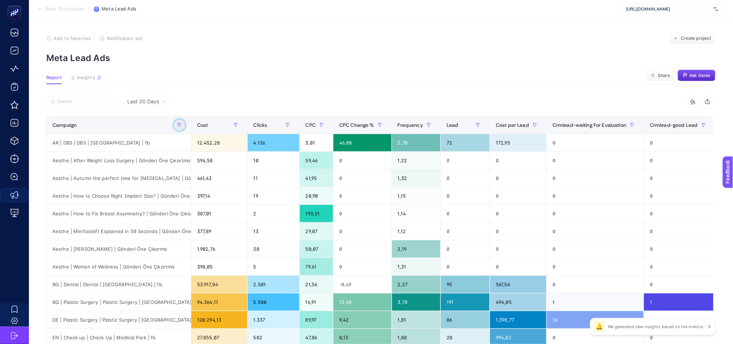
click at [174, 127] on button "button" at bounding box center [180, 125] width 12 height 12
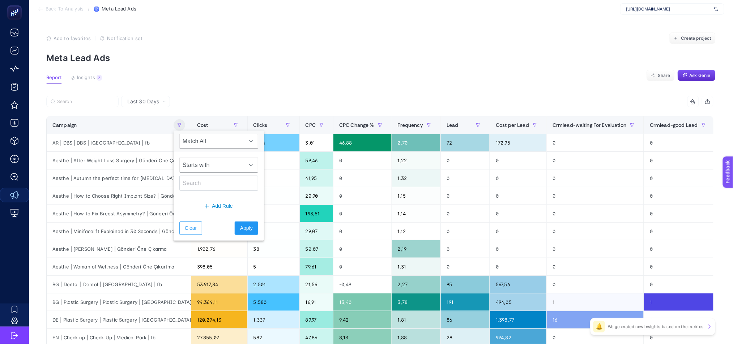
click at [188, 168] on span "Starts with" at bounding box center [212, 165] width 64 height 14
drag, startPoint x: 207, startPoint y: 200, endPoint x: 192, endPoint y: 179, distance: 25.7
click at [206, 199] on li "Contains" at bounding box center [215, 197] width 73 height 14
click at [192, 180] on input "text" at bounding box center [218, 183] width 79 height 15
type input "check"
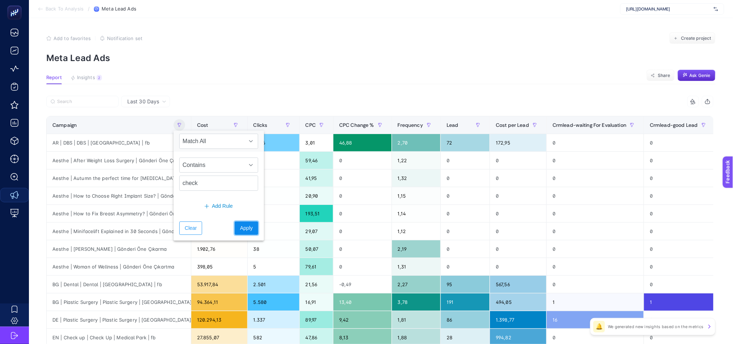
click at [240, 230] on span "Apply" at bounding box center [246, 229] width 13 height 8
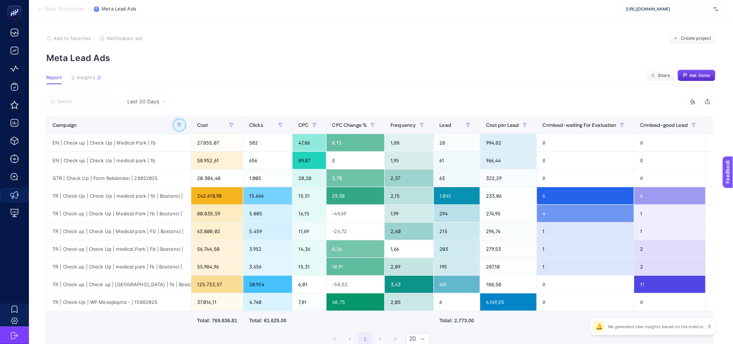
click at [177, 126] on icon "button" at bounding box center [179, 125] width 4 height 4
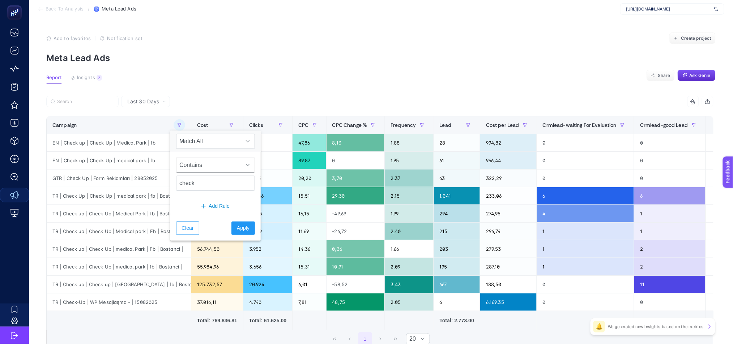
click at [196, 164] on span "Contains" at bounding box center [209, 165] width 64 height 14
click at [148, 101] on span "Last 30 Days" at bounding box center [143, 101] width 32 height 7
click at [149, 119] on li "Last 7 Days" at bounding box center [145, 116] width 45 height 13
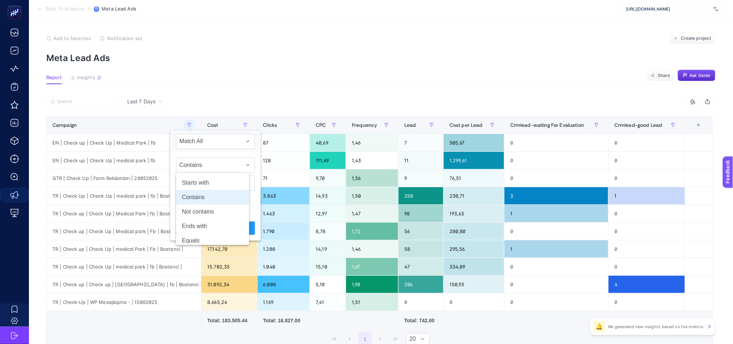
click at [291, 83] on section "Report Insights 2 We generated new insights based on the metrics Share Ask Genie" at bounding box center [381, 79] width 670 height 9
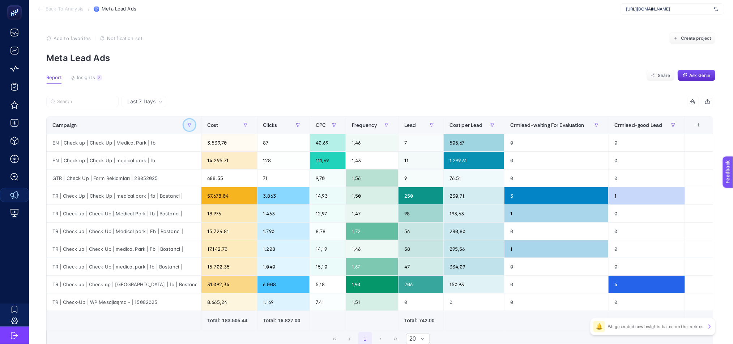
click at [188, 123] on icon "button" at bounding box center [189, 125] width 3 height 4
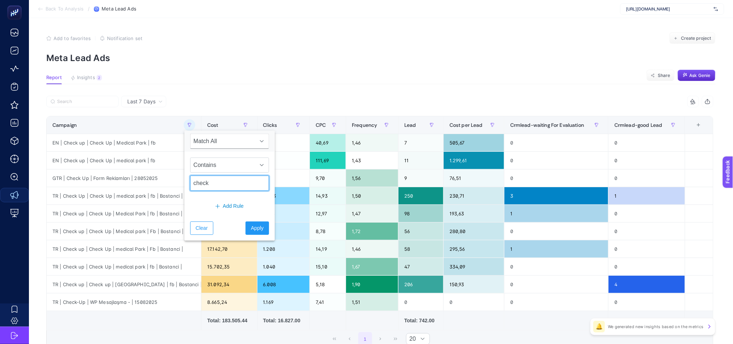
click at [217, 187] on input "check" at bounding box center [229, 183] width 79 height 15
click at [217, 186] on input "check" at bounding box center [229, 183] width 79 height 15
click at [85, 80] on span "Insights" at bounding box center [86, 78] width 18 height 6
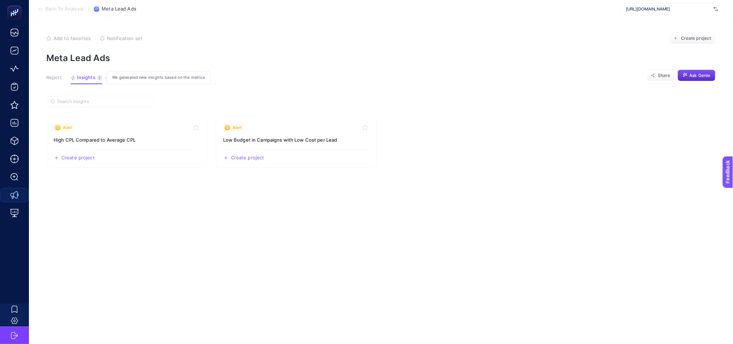
scroll to position [0, 0]
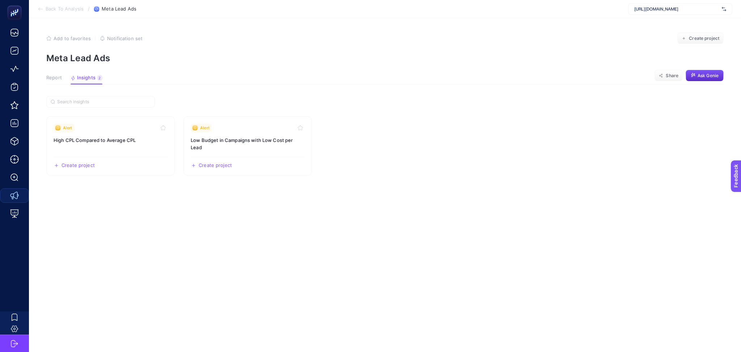
click at [59, 81] on button "Report" at bounding box center [54, 79] width 16 height 9
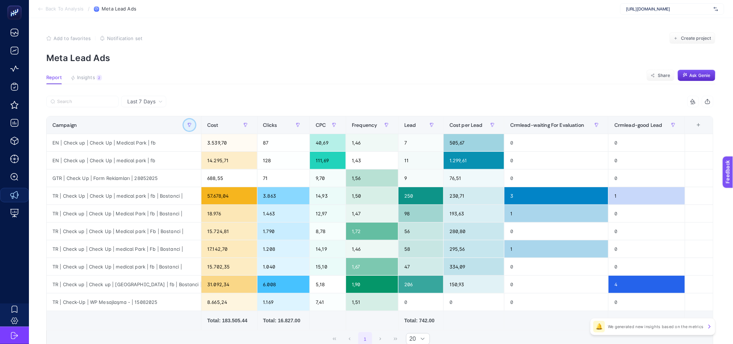
click at [195, 125] on button "button" at bounding box center [190, 125] width 12 height 12
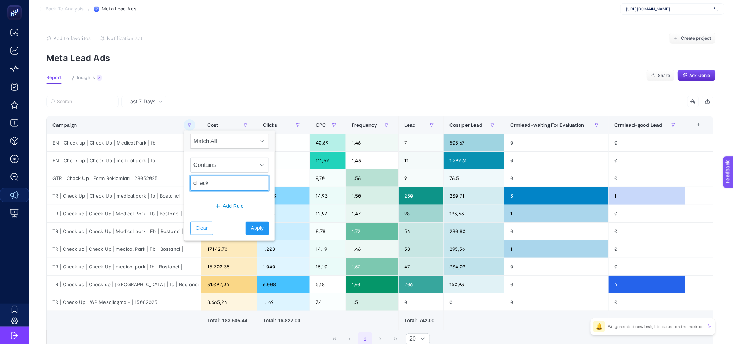
click at [240, 184] on input "check" at bounding box center [229, 183] width 79 height 15
click at [240, 183] on input "check" at bounding box center [229, 183] width 79 height 15
click at [255, 226] on span "Apply" at bounding box center [257, 229] width 13 height 8
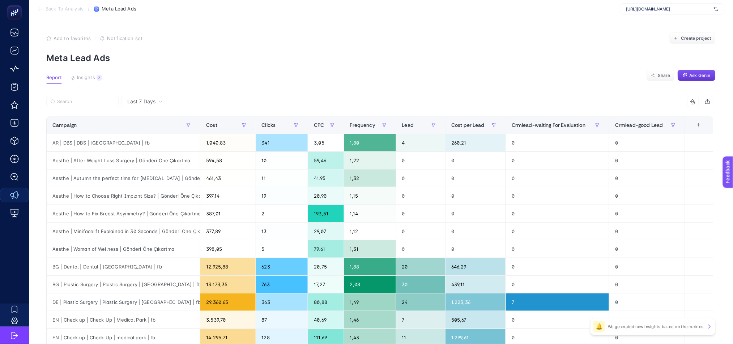
click at [705, 75] on span "Ask Genie" at bounding box center [700, 76] width 21 height 6
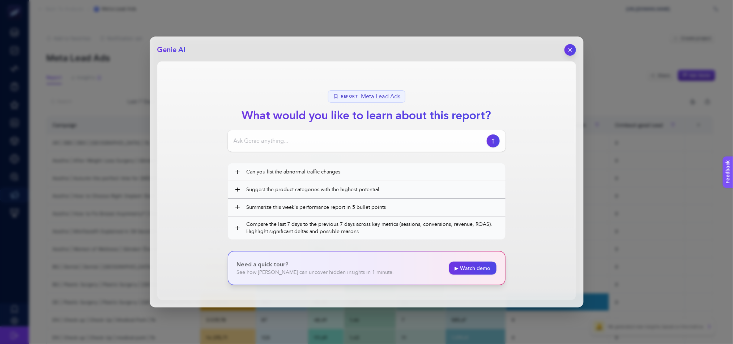
click at [379, 144] on input at bounding box center [359, 141] width 250 height 9
type input "plastik estetik kampanyalarımda data sayısını arttırmam gereken bana fırsat ola…"
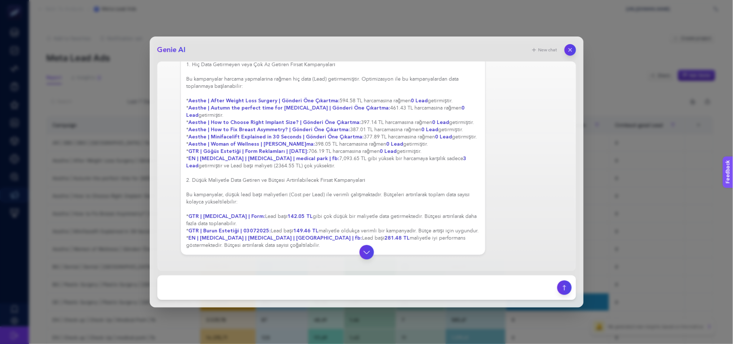
scroll to position [61, 0]
click at [409, 284] on textarea at bounding box center [357, 288] width 391 height 16
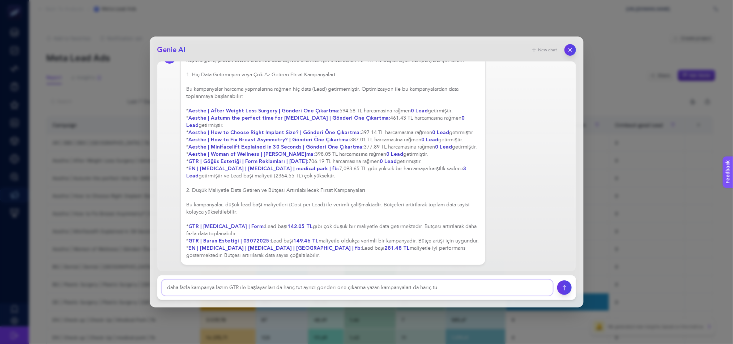
type textarea "daha fazla kampanya lazım GTR ile başlayanları da hariç tut ayrıcı gönderi öne …"
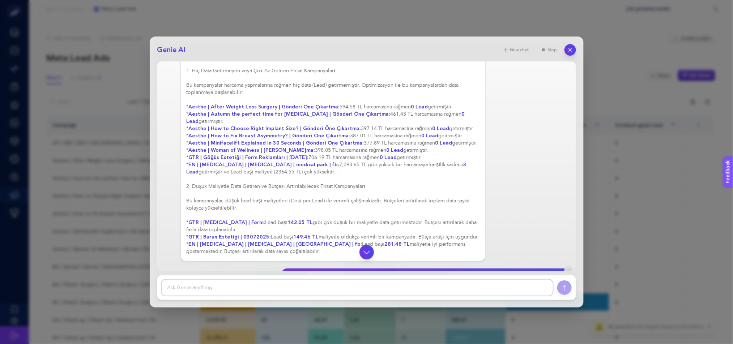
scroll to position [100, 0]
